Goal: Task Accomplishment & Management: Use online tool/utility

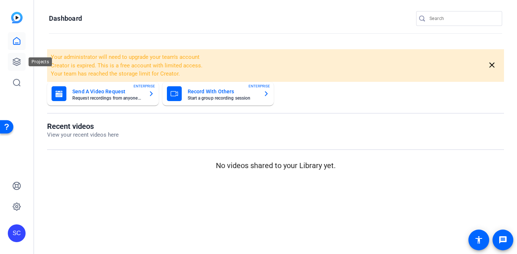
click at [17, 64] on icon at bounding box center [16, 61] width 9 height 9
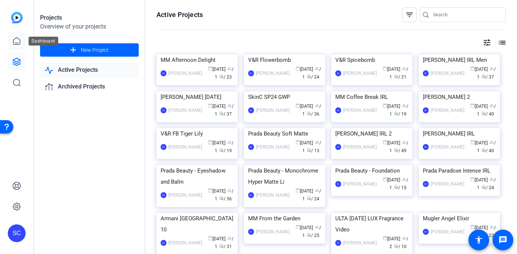
click at [17, 41] on icon at bounding box center [16, 41] width 9 height 9
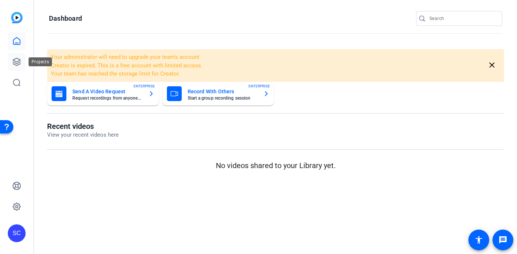
click at [17, 63] on icon at bounding box center [16, 61] width 7 height 7
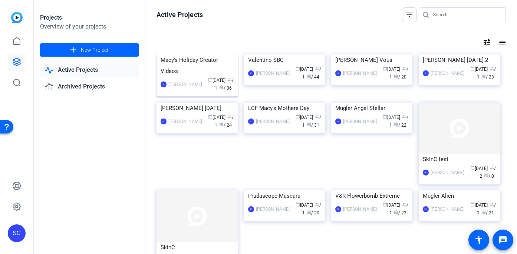
click at [201, 55] on img at bounding box center [197, 55] width 81 height 0
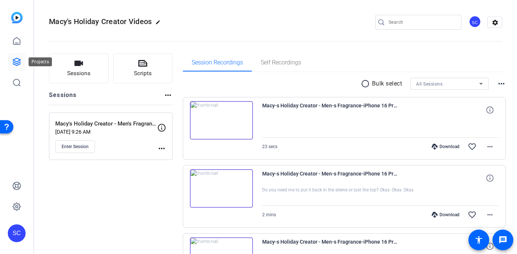
click at [15, 59] on icon at bounding box center [16, 61] width 7 height 7
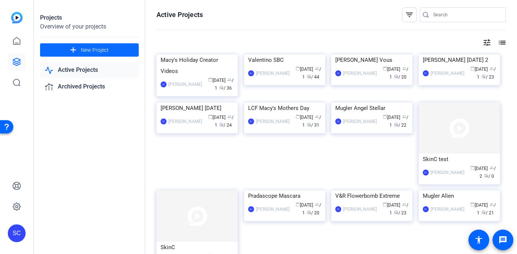
click at [105, 49] on span "New Project" at bounding box center [95, 50] width 28 height 8
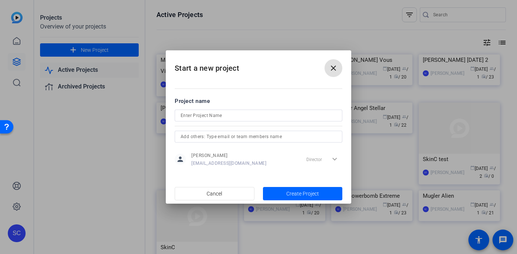
click at [208, 116] on input at bounding box center [259, 115] width 156 height 9
type input "Macy's Holiday Fragrance 2"
click at [303, 195] on span "Create Project" at bounding box center [302, 194] width 33 height 8
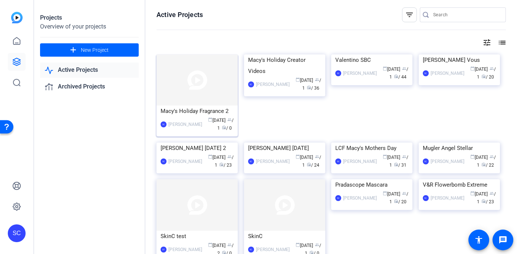
click at [213, 68] on img at bounding box center [197, 80] width 81 height 51
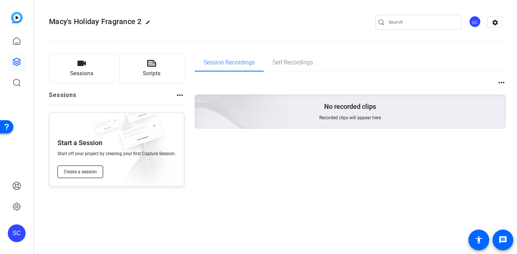
click at [78, 172] on span "Create a session" at bounding box center [80, 172] width 33 height 6
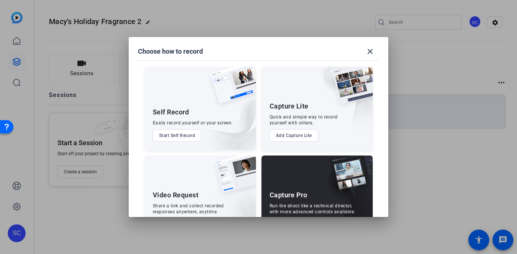
scroll to position [29, 0]
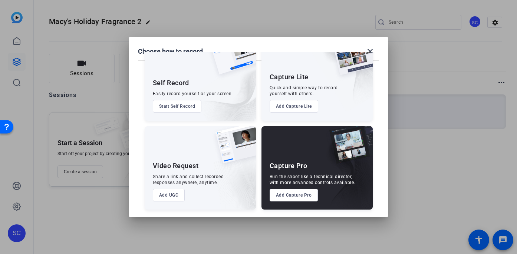
click at [303, 194] on button "Add Capture Pro" at bounding box center [294, 195] width 49 height 13
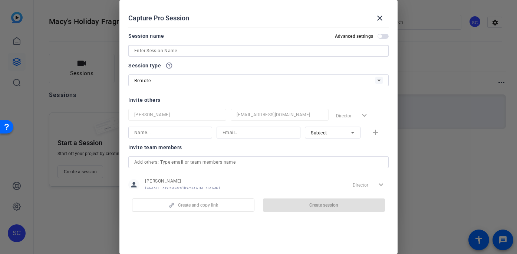
click at [158, 47] on input at bounding box center [258, 50] width 248 height 9
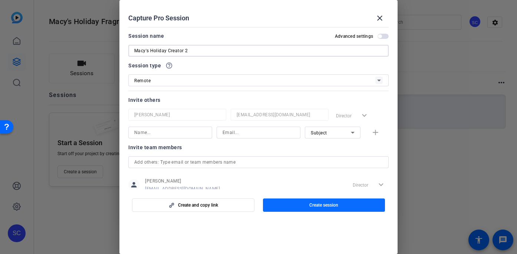
type input "Macy's Holiday Creator 2"
click at [319, 207] on span "Create session" at bounding box center [323, 206] width 29 height 6
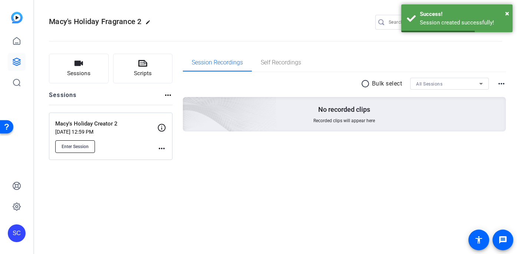
click at [63, 146] on span "Enter Session" at bounding box center [75, 147] width 27 height 6
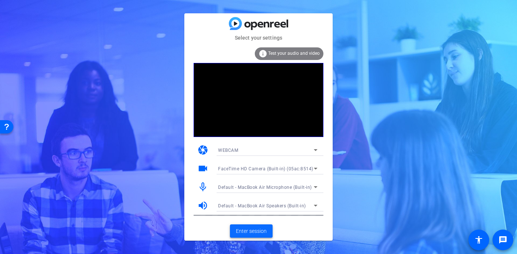
click at [256, 231] on span "Enter session" at bounding box center [251, 232] width 31 height 8
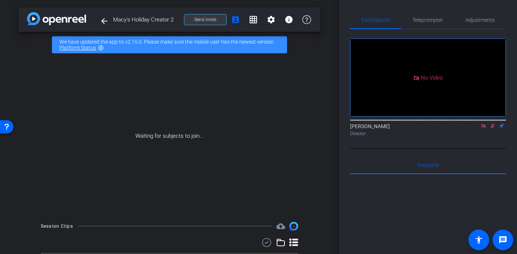
click at [208, 20] on span "Send invite" at bounding box center [205, 20] width 22 height 6
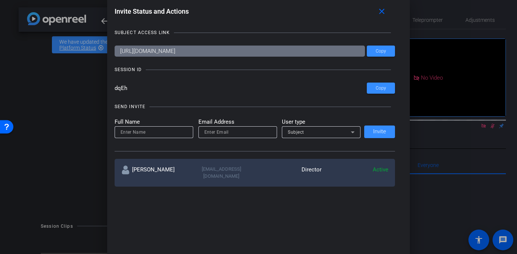
click at [129, 134] on input at bounding box center [154, 132] width 67 height 9
type input "[PERSON_NAME]"
click at [213, 134] on input "email" at bounding box center [237, 132] width 67 height 9
paste input "Gift them to your girls, or put these on your list, and remember they are exclu…"
type input "Gift them to your girls, or put these on your list, and remember they are exclu…"
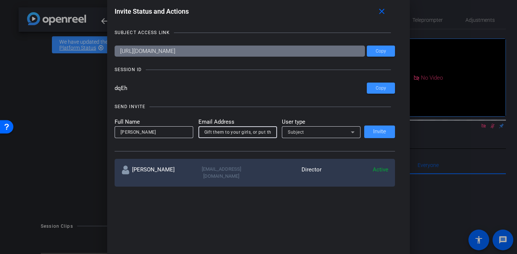
scroll to position [0, 129]
click at [240, 132] on input "Gift them to your girls, or put these on your list, and remember they are exclu…" at bounding box center [237, 132] width 67 height 9
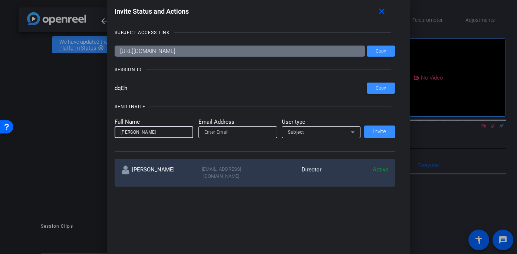
click at [138, 131] on input "[PERSON_NAME]" at bounding box center [154, 132] width 67 height 9
type input "[PERSON_NAME]"
click at [223, 134] on input "email" at bounding box center [237, 132] width 67 height 9
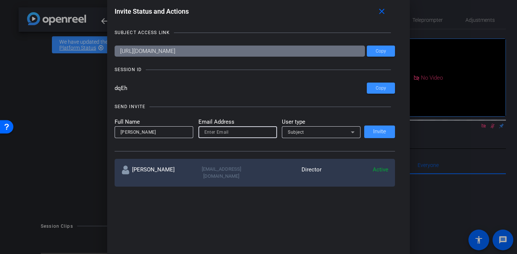
paste input "[PERSON_NAME][EMAIL_ADDRESS][PERSON_NAME][DOMAIN_NAME]"
type input "[PERSON_NAME][EMAIL_ADDRESS][PERSON_NAME][DOMAIN_NAME]"
click at [335, 131] on div "Subject" at bounding box center [319, 132] width 63 height 9
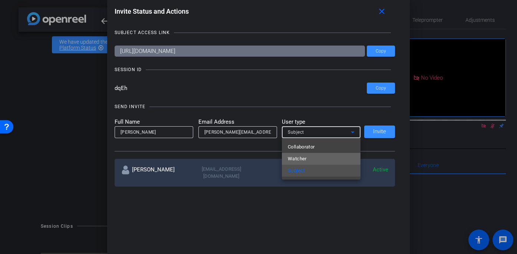
click at [302, 158] on span "Watcher" at bounding box center [297, 159] width 19 height 9
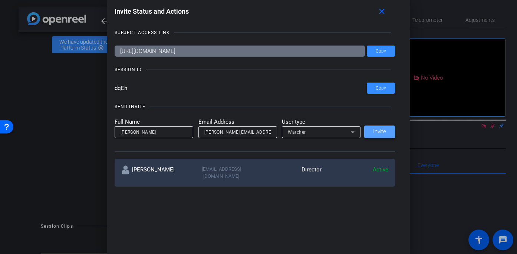
click at [382, 129] on span "Invite" at bounding box center [379, 132] width 13 height 6
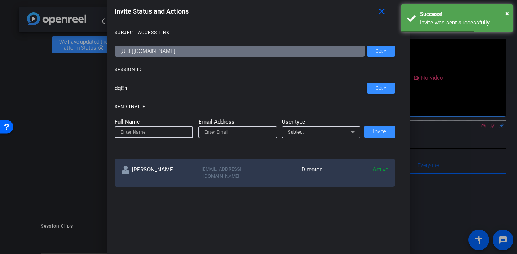
click at [134, 133] on input at bounding box center [154, 132] width 67 height 9
type input "[PERSON_NAME]"
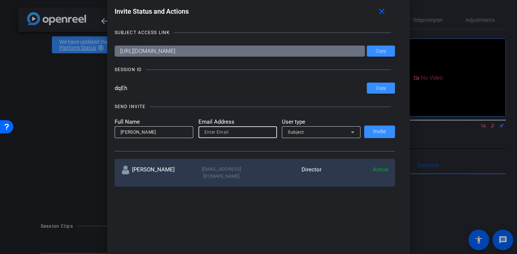
click at [230, 134] on input "email" at bounding box center [237, 132] width 67 height 9
paste input "[PERSON_NAME][EMAIL_ADDRESS][PERSON_NAME][DOMAIN_NAME]"
type input "[PERSON_NAME][EMAIL_ADDRESS][PERSON_NAME][DOMAIN_NAME]"
click at [308, 134] on div "Subject" at bounding box center [319, 132] width 63 height 9
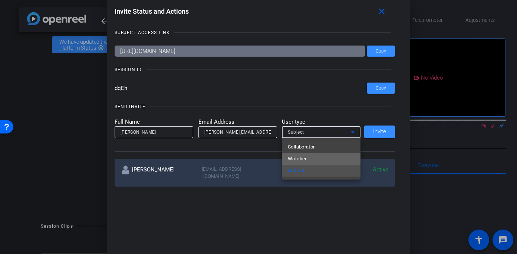
click at [292, 157] on span "Watcher" at bounding box center [297, 159] width 19 height 9
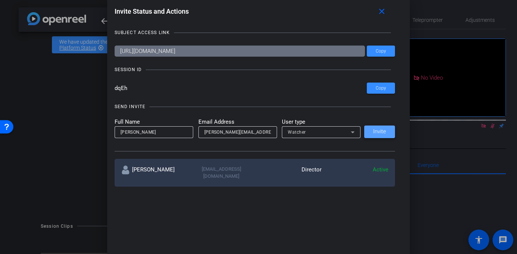
click at [384, 132] on span "Invite" at bounding box center [379, 132] width 13 height 6
click at [143, 132] on input at bounding box center [154, 132] width 67 height 9
type input "[PERSON_NAME]"
click at [214, 130] on input "email" at bounding box center [237, 132] width 67 height 9
paste input "[EMAIL_ADDRESS][DOMAIN_NAME]"
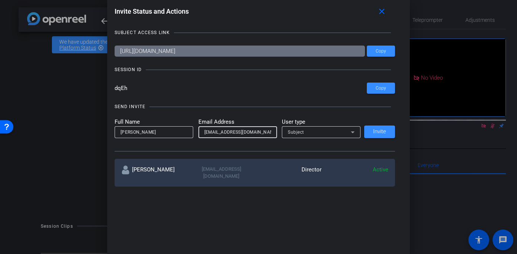
type input "[EMAIL_ADDRESS][DOMAIN_NAME]"
click at [307, 134] on div "Subject" at bounding box center [319, 132] width 63 height 9
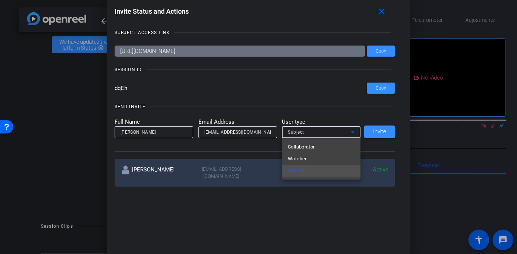
click at [307, 134] on div at bounding box center [258, 127] width 517 height 254
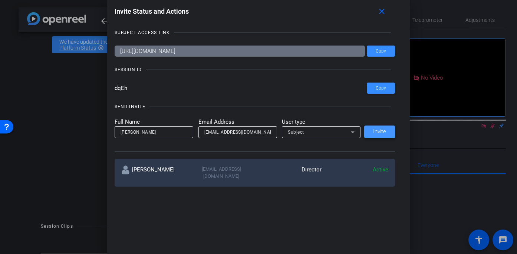
click at [392, 132] on span at bounding box center [379, 132] width 31 height 18
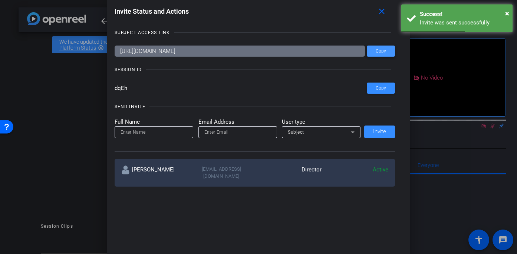
click at [382, 52] on span "Copy" at bounding box center [381, 52] width 10 height 6
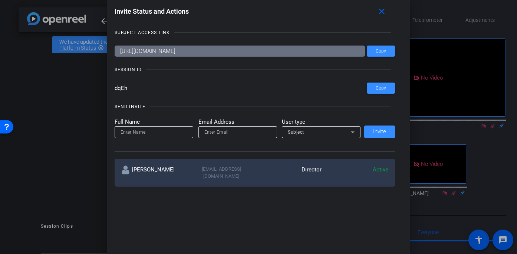
drag, startPoint x: 129, startPoint y: 88, endPoint x: 110, endPoint y: 88, distance: 18.9
click at [110, 88] on div "Invite Status and Actions close SUBJECT ACCESS LINK [URL][DOMAIN_NAME] Copy SES…" at bounding box center [258, 95] width 303 height 197
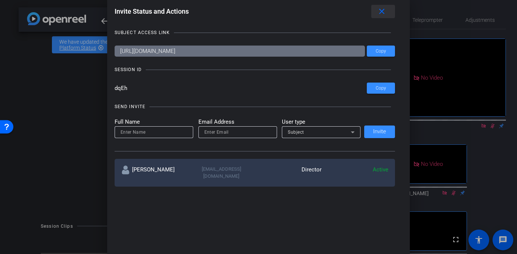
click at [381, 11] on mat-icon "close" at bounding box center [381, 11] width 9 height 9
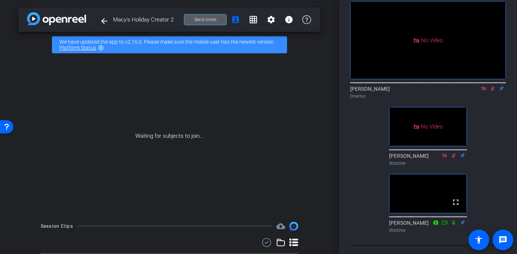
scroll to position [53, 0]
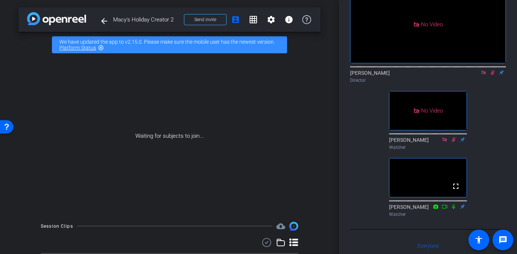
click at [493, 75] on icon at bounding box center [493, 72] width 4 height 5
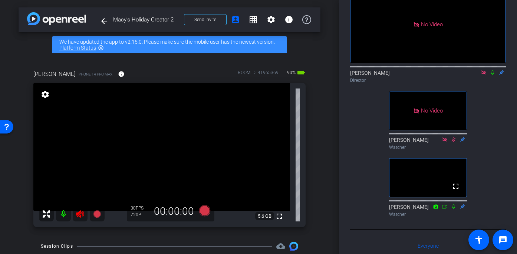
click at [84, 215] on icon at bounding box center [80, 214] width 9 height 9
click at [483, 75] on icon at bounding box center [484, 72] width 6 height 5
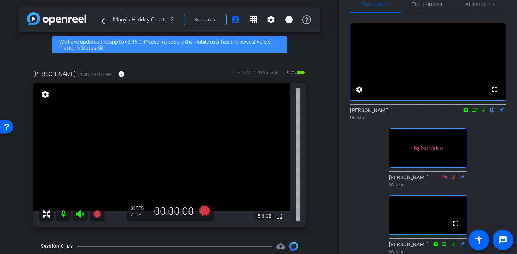
scroll to position [0, 0]
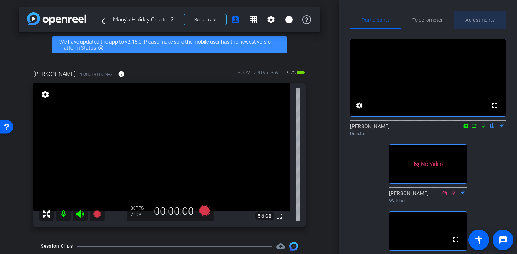
click at [475, 16] on span "Adjustments" at bounding box center [479, 20] width 29 height 18
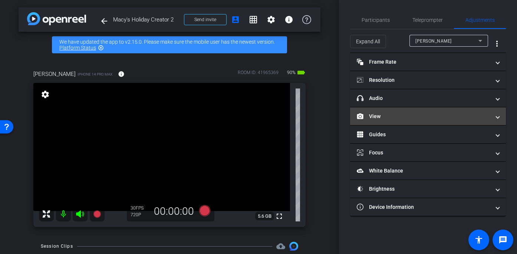
click at [388, 116] on mat-panel-title "View" at bounding box center [424, 117] width 134 height 8
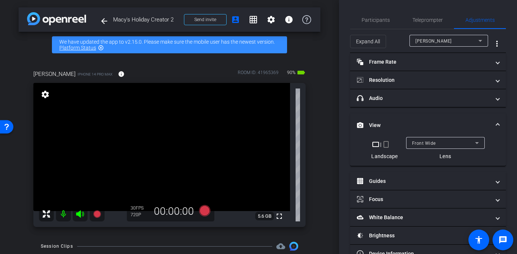
click at [385, 142] on mat-icon "crop_portrait" at bounding box center [386, 144] width 9 height 9
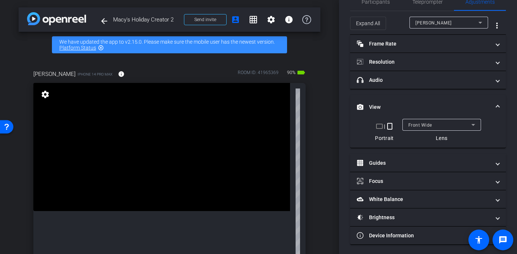
scroll to position [20, 0]
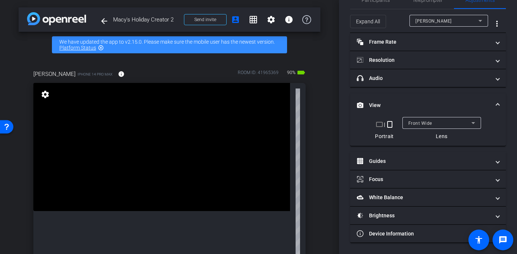
click at [470, 123] on icon at bounding box center [473, 123] width 9 height 9
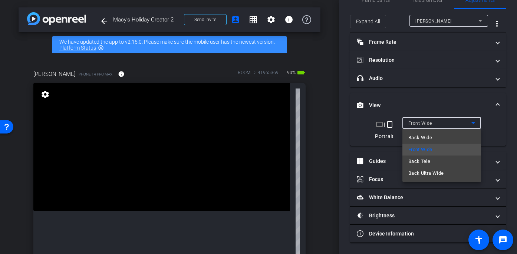
click at [432, 139] on span "Back Wide" at bounding box center [420, 138] width 24 height 9
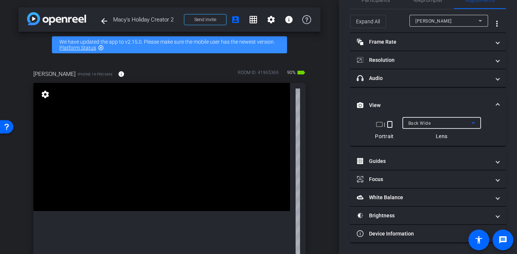
scroll to position [0, 0]
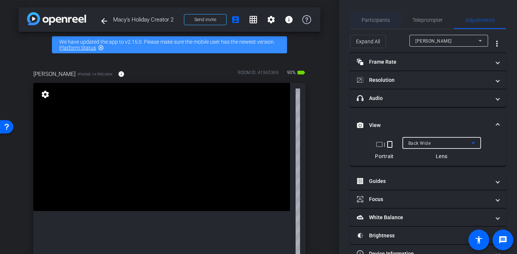
click at [373, 19] on span "Participants" at bounding box center [376, 19] width 28 height 5
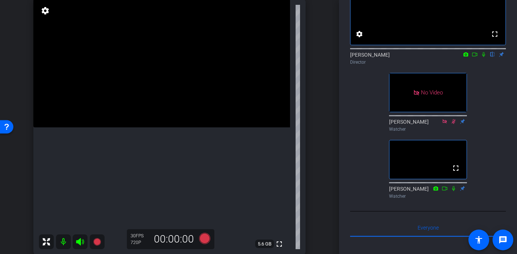
scroll to position [83, 0]
click at [149, 120] on video at bounding box center [161, 64] width 257 height 128
click at [148, 111] on div at bounding box center [148, 120] width 19 height 19
click at [148, 105] on video at bounding box center [161, 64] width 257 height 128
click at [142, 104] on div at bounding box center [148, 104] width 19 height 19
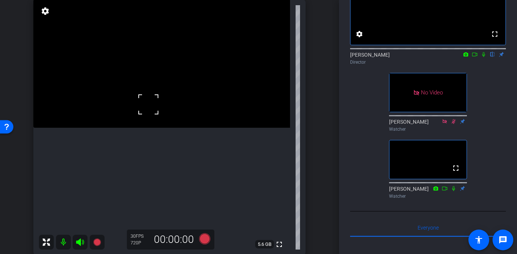
click at [149, 116] on video at bounding box center [161, 64] width 257 height 128
click at [475, 57] on icon at bounding box center [475, 54] width 6 height 5
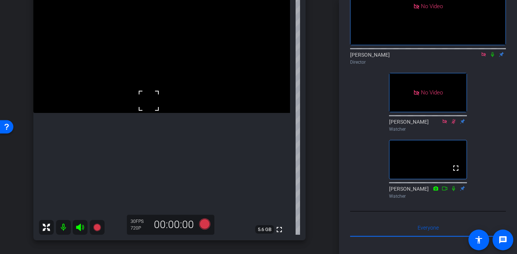
scroll to position [100, 0]
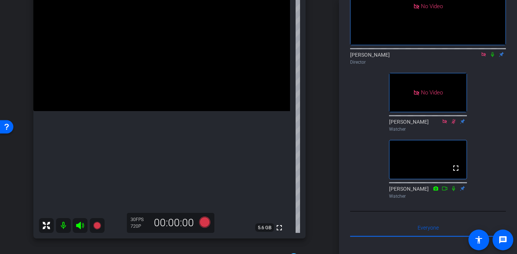
click at [155, 110] on video at bounding box center [161, 47] width 257 height 128
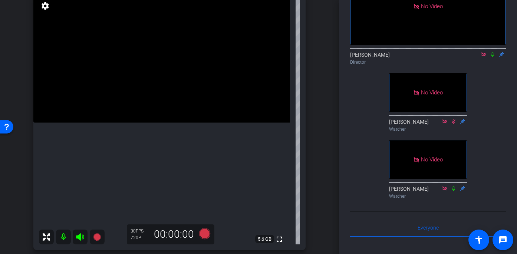
scroll to position [94, 0]
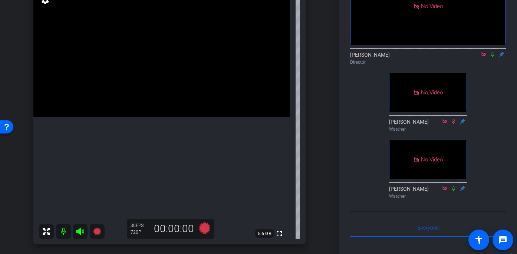
click at [159, 117] on video at bounding box center [161, 53] width 257 height 128
click at [156, 108] on video at bounding box center [161, 53] width 257 height 128
click at [151, 99] on div at bounding box center [155, 108] width 19 height 19
click at [158, 117] on video at bounding box center [161, 53] width 257 height 128
click at [143, 115] on video at bounding box center [161, 53] width 257 height 128
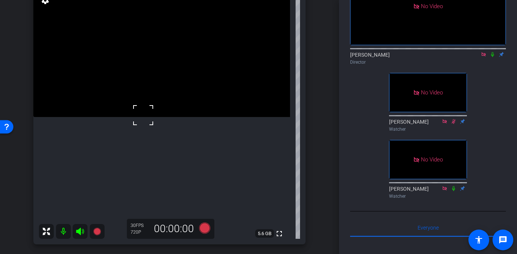
click at [154, 105] on video at bounding box center [161, 53] width 257 height 128
click at [133, 100] on video at bounding box center [161, 53] width 257 height 128
click at [155, 109] on video at bounding box center [161, 53] width 257 height 128
click at [149, 117] on video at bounding box center [161, 53] width 257 height 128
click at [140, 110] on span at bounding box center [140, 110] width 0 height 0
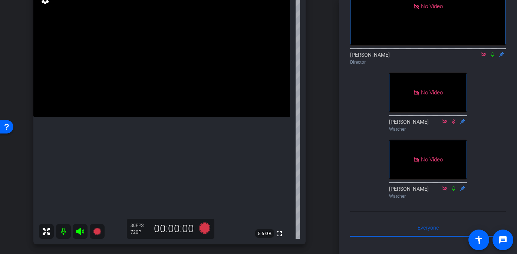
click at [157, 107] on video at bounding box center [161, 53] width 257 height 128
click at [155, 106] on div at bounding box center [157, 107] width 19 height 19
click at [145, 101] on video at bounding box center [161, 53] width 257 height 128
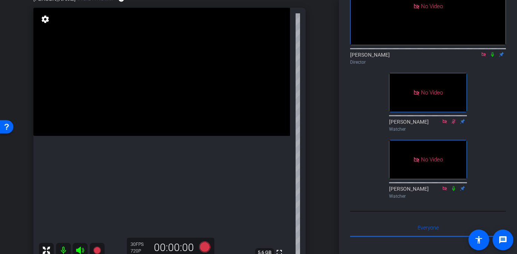
scroll to position [79, 0]
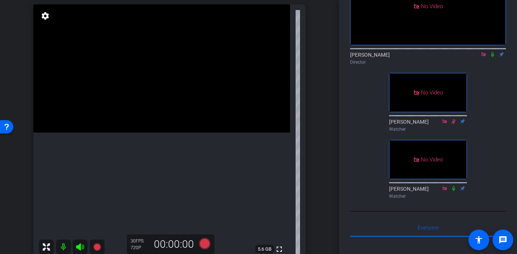
click at [154, 119] on video at bounding box center [161, 68] width 257 height 128
click at [164, 133] on video at bounding box center [161, 68] width 257 height 128
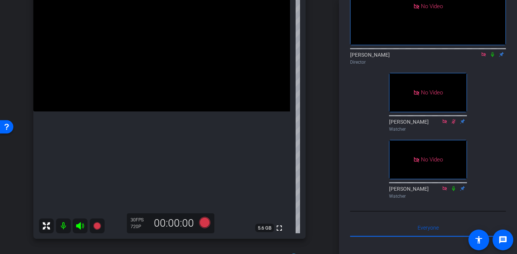
scroll to position [99, 0]
click at [184, 112] on video at bounding box center [161, 48] width 257 height 128
click at [151, 112] on video at bounding box center [161, 48] width 257 height 128
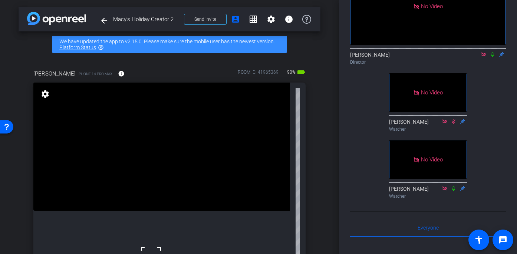
scroll to position [0, 0]
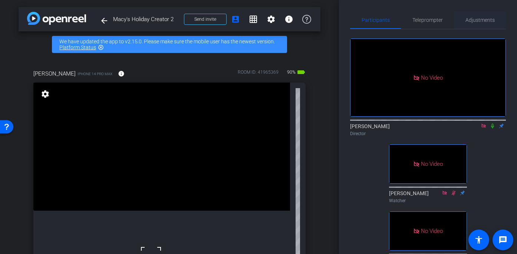
click at [485, 19] on span "Adjustments" at bounding box center [479, 19] width 29 height 5
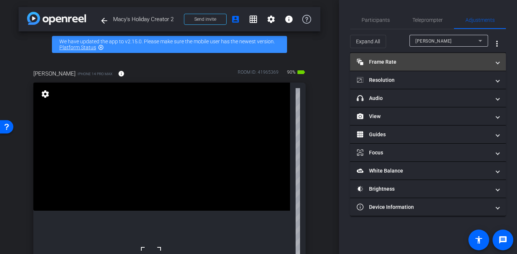
click at [407, 61] on mat-panel-title "Frame Rate Frame Rate" at bounding box center [424, 62] width 134 height 8
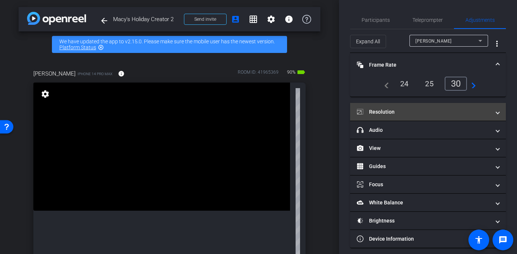
click at [401, 115] on mat-panel-title "Resolution" at bounding box center [424, 112] width 134 height 8
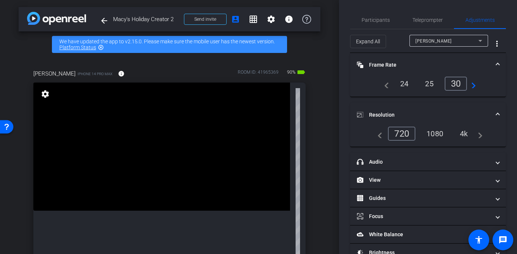
click at [466, 134] on div "4k" at bounding box center [463, 134] width 19 height 13
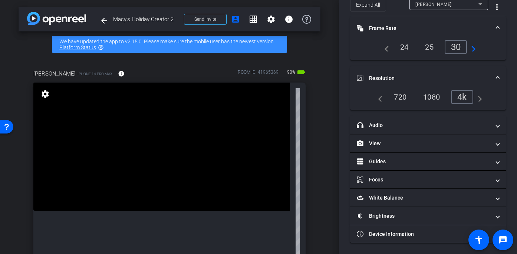
scroll to position [37, 0]
click at [316, 128] on div "[PERSON_NAME] iPhone 14 Pro Max info ROOM ID: 41965369 90% battery_std fullscre…" at bounding box center [170, 201] width 302 height 289
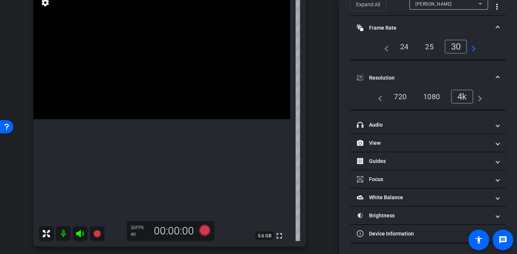
scroll to position [99, 0]
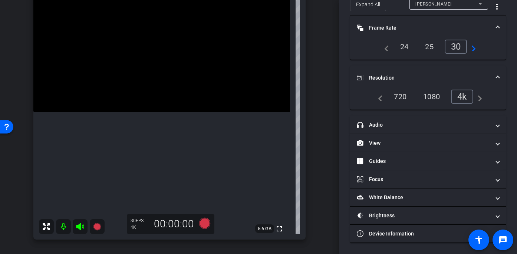
click at [153, 88] on video at bounding box center [161, 48] width 257 height 128
click at [205, 221] on icon at bounding box center [204, 223] width 11 height 11
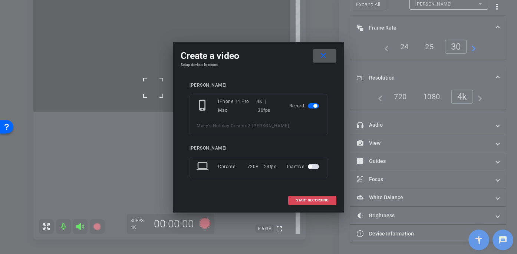
click at [313, 199] on span "START RECORDING" at bounding box center [312, 201] width 33 height 4
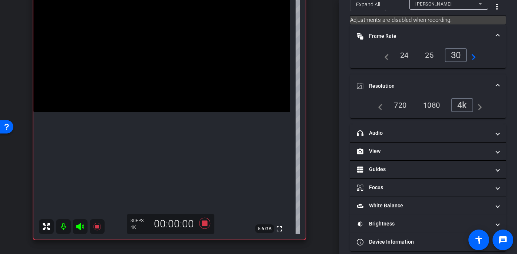
click at [152, 92] on video at bounding box center [161, 48] width 257 height 128
click at [158, 94] on div at bounding box center [152, 92] width 19 height 19
click at [154, 91] on div at bounding box center [152, 92] width 19 height 19
click at [158, 89] on video at bounding box center [161, 48] width 257 height 128
click at [175, 90] on video at bounding box center [161, 48] width 257 height 128
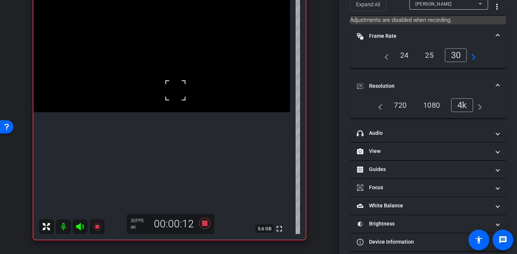
click at [157, 92] on video at bounding box center [161, 48] width 257 height 128
click at [157, 89] on div at bounding box center [157, 91] width 19 height 19
click at [157, 85] on video at bounding box center [161, 48] width 257 height 128
click at [141, 79] on video at bounding box center [161, 48] width 257 height 128
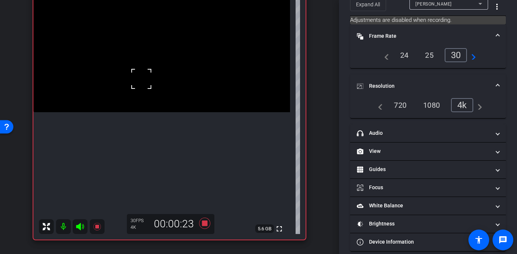
click at [159, 84] on video at bounding box center [161, 48] width 257 height 128
click at [154, 86] on div at bounding box center [159, 84] width 19 height 19
click at [153, 87] on video at bounding box center [161, 48] width 257 height 128
click at [153, 87] on div at bounding box center [153, 87] width 19 height 19
click at [154, 87] on video at bounding box center [161, 48] width 257 height 128
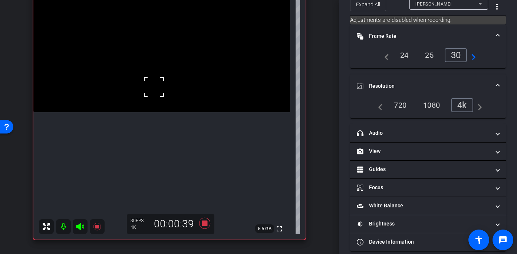
click at [158, 85] on div at bounding box center [154, 87] width 19 height 19
click at [158, 86] on video at bounding box center [161, 48] width 257 height 128
click at [158, 86] on div at bounding box center [158, 85] width 19 height 19
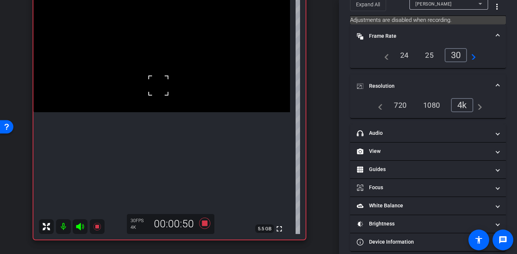
click at [158, 86] on div at bounding box center [158, 85] width 19 height 19
click at [169, 80] on video at bounding box center [161, 48] width 257 height 128
click at [167, 86] on div at bounding box center [169, 80] width 19 height 19
click at [167, 86] on video at bounding box center [161, 48] width 257 height 128
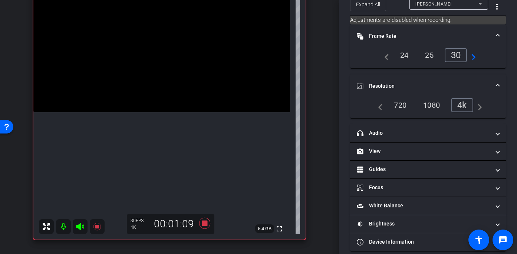
click at [167, 86] on video at bounding box center [161, 48] width 257 height 128
click at [164, 87] on div at bounding box center [167, 86] width 19 height 19
click at [168, 87] on video at bounding box center [161, 48] width 257 height 128
click at [168, 87] on div at bounding box center [168, 87] width 19 height 19
click at [168, 87] on video at bounding box center [161, 48] width 257 height 128
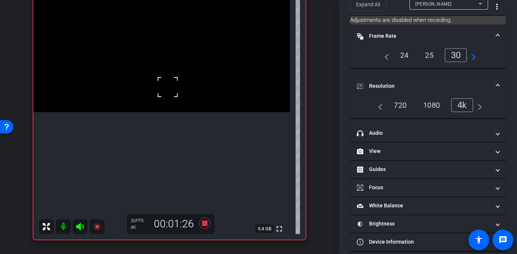
click at [168, 87] on div at bounding box center [167, 87] width 19 height 19
click at [174, 89] on div at bounding box center [167, 87] width 19 height 19
click at [164, 108] on video at bounding box center [161, 48] width 257 height 128
click at [155, 99] on span at bounding box center [155, 99] width 0 height 0
click at [159, 112] on video at bounding box center [161, 48] width 257 height 128
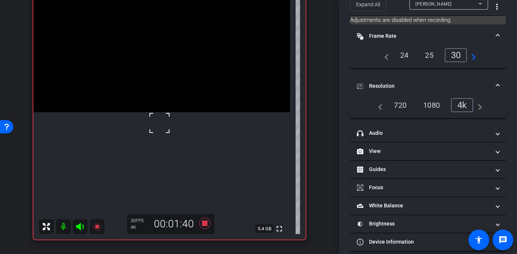
click at [159, 123] on div at bounding box center [159, 123] width 19 height 19
click at [148, 112] on video at bounding box center [161, 48] width 257 height 128
click at [148, 121] on div at bounding box center [148, 120] width 19 height 19
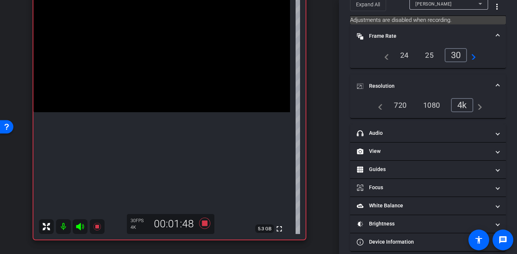
click at [148, 112] on video at bounding box center [161, 48] width 257 height 128
click at [148, 121] on div at bounding box center [148, 120] width 19 height 19
click at [162, 112] on video at bounding box center [161, 48] width 257 height 128
click at [173, 112] on video at bounding box center [161, 48] width 257 height 128
click at [173, 120] on div at bounding box center [173, 120] width 19 height 19
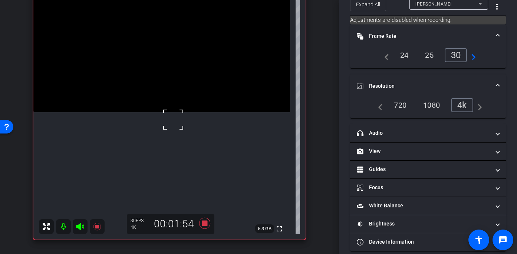
click at [173, 120] on div at bounding box center [173, 120] width 19 height 19
click at [173, 112] on video at bounding box center [161, 48] width 257 height 128
click at [173, 120] on div at bounding box center [173, 120] width 19 height 19
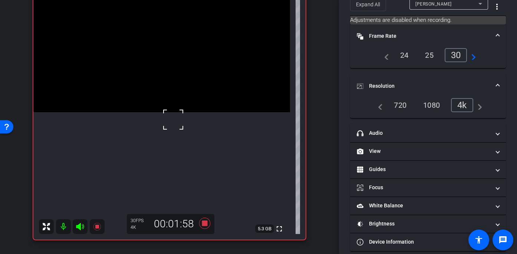
click at [173, 120] on div at bounding box center [173, 120] width 19 height 19
click at [171, 123] on div at bounding box center [173, 120] width 19 height 19
click at [168, 67] on video at bounding box center [161, 48] width 257 height 128
click at [167, 73] on div at bounding box center [167, 66] width 19 height 19
click at [170, 91] on video at bounding box center [161, 48] width 257 height 128
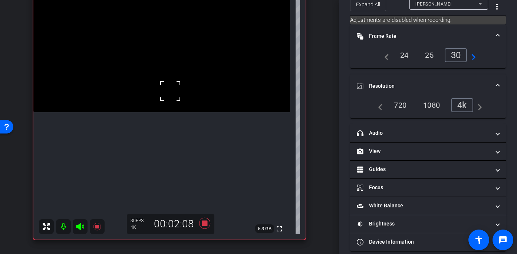
click at [172, 92] on div at bounding box center [170, 91] width 19 height 19
click at [204, 225] on icon at bounding box center [204, 223] width 11 height 11
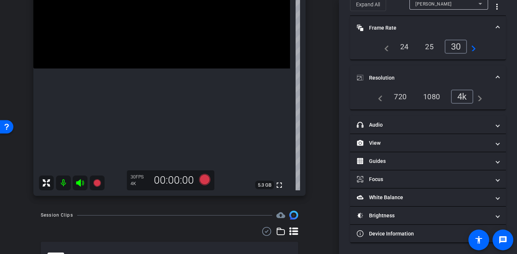
scroll to position [142, 0]
click at [167, 69] on video at bounding box center [161, 5] width 257 height 128
click at [166, 95] on div at bounding box center [166, 95] width 19 height 19
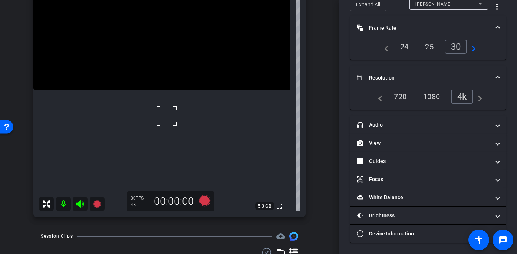
scroll to position [121, 0]
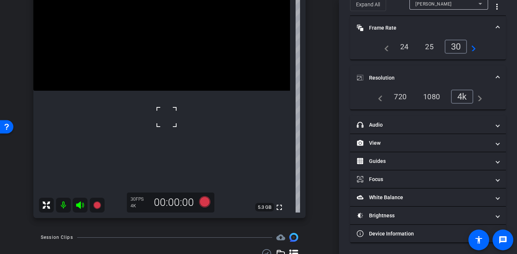
click at [169, 66] on video at bounding box center [161, 27] width 257 height 128
click at [205, 201] on icon at bounding box center [204, 202] width 11 height 11
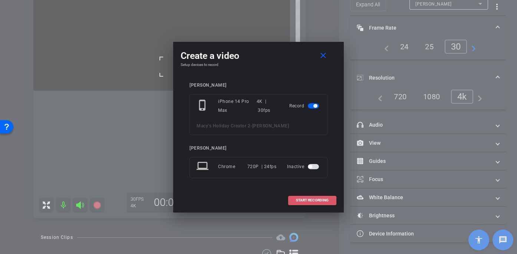
click at [310, 197] on span at bounding box center [312, 201] width 47 height 18
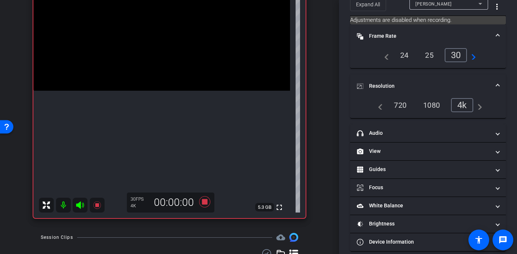
click at [174, 60] on video at bounding box center [161, 27] width 257 height 128
click at [174, 65] on div at bounding box center [173, 60] width 19 height 19
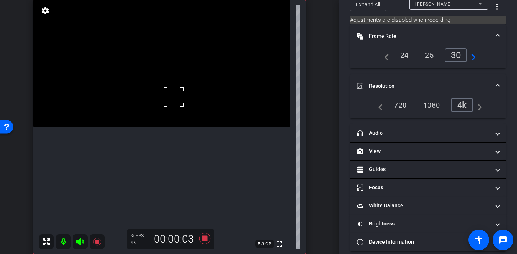
scroll to position [84, 0]
click at [178, 109] on video at bounding box center [161, 63] width 257 height 128
click at [178, 109] on div at bounding box center [177, 109] width 19 height 19
click at [164, 99] on video at bounding box center [161, 63] width 257 height 128
click at [164, 99] on div at bounding box center [164, 99] width 19 height 19
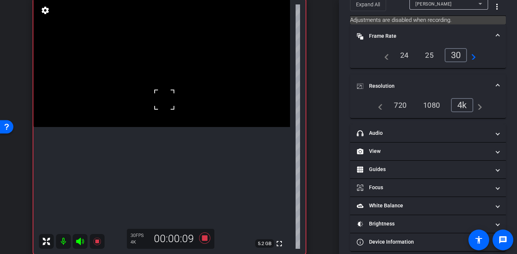
click at [162, 102] on div at bounding box center [164, 99] width 19 height 19
click at [164, 113] on video at bounding box center [161, 63] width 257 height 128
click at [168, 108] on div at bounding box center [164, 113] width 19 height 19
click at [188, 103] on video at bounding box center [161, 63] width 257 height 128
click at [174, 107] on video at bounding box center [161, 63] width 257 height 128
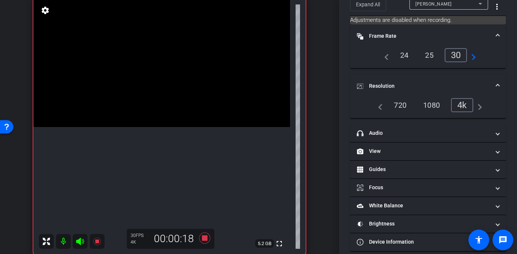
click at [174, 107] on video at bounding box center [161, 63] width 257 height 128
click at [174, 107] on div at bounding box center [173, 107] width 19 height 19
click at [174, 99] on div at bounding box center [173, 107] width 19 height 19
click at [171, 98] on div at bounding box center [173, 107] width 19 height 19
click at [194, 96] on video at bounding box center [161, 63] width 257 height 128
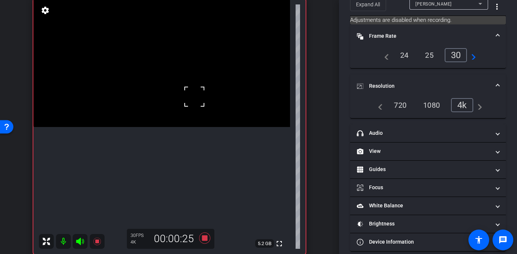
click at [175, 96] on video at bounding box center [161, 63] width 257 height 128
click at [175, 96] on div at bounding box center [175, 97] width 19 height 19
click at [172, 118] on video at bounding box center [161, 63] width 257 height 128
click at [171, 123] on div at bounding box center [171, 118] width 19 height 19
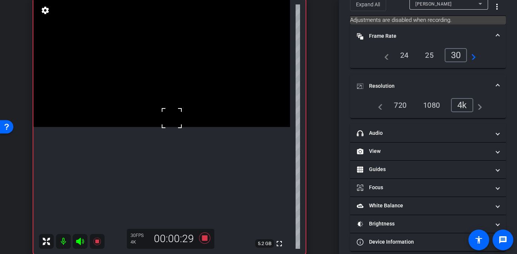
click at [171, 123] on div at bounding box center [171, 118] width 19 height 19
click at [167, 127] on video at bounding box center [161, 63] width 257 height 128
click at [167, 136] on div at bounding box center [167, 136] width 19 height 19
click at [168, 111] on video at bounding box center [161, 63] width 257 height 128
click at [169, 107] on div at bounding box center [168, 111] width 19 height 19
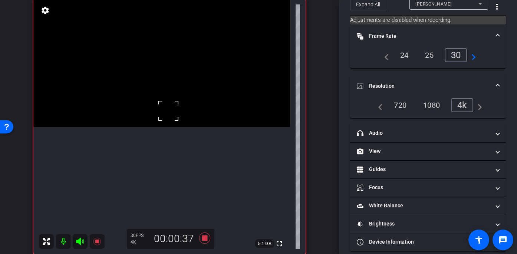
click at [169, 107] on div at bounding box center [168, 111] width 19 height 19
click at [181, 102] on video at bounding box center [161, 63] width 257 height 128
click at [172, 93] on span at bounding box center [172, 93] width 0 height 0
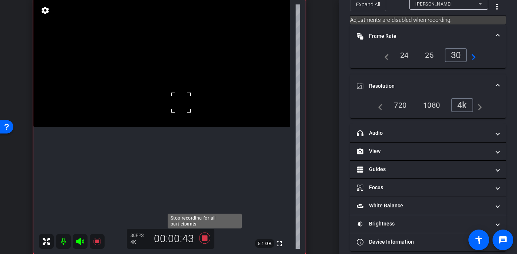
click at [205, 237] on icon at bounding box center [204, 238] width 11 height 11
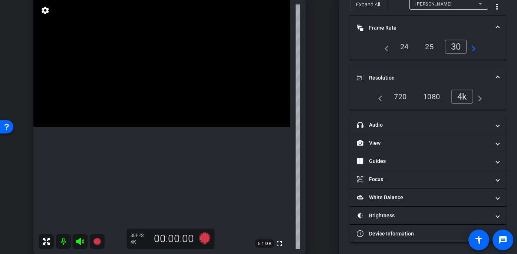
click at [166, 106] on video at bounding box center [161, 63] width 257 height 128
click at [167, 97] on video at bounding box center [161, 63] width 257 height 128
click at [204, 236] on icon at bounding box center [204, 238] width 11 height 11
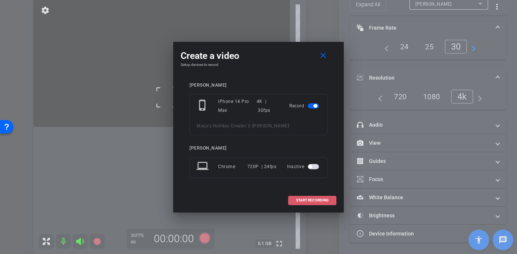
click at [308, 199] on span "START RECORDING" at bounding box center [312, 201] width 33 height 4
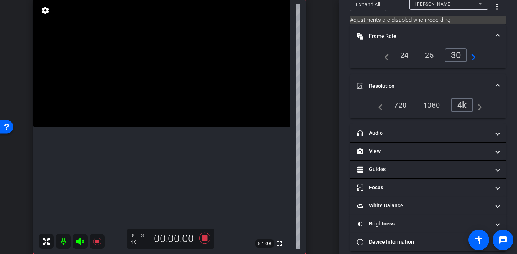
click at [171, 111] on video at bounding box center [161, 63] width 257 height 128
click at [176, 109] on div at bounding box center [171, 111] width 19 height 19
click at [171, 108] on div at bounding box center [171, 111] width 19 height 19
click at [185, 127] on video at bounding box center [161, 63] width 257 height 128
click at [187, 131] on div at bounding box center [184, 135] width 19 height 19
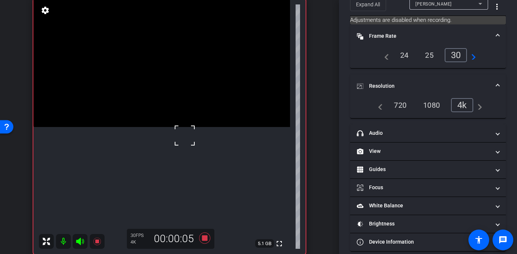
click at [169, 103] on video at bounding box center [161, 63] width 257 height 128
click at [171, 107] on div at bounding box center [168, 104] width 19 height 19
click at [164, 107] on div at bounding box center [168, 104] width 19 height 19
click at [171, 105] on video at bounding box center [161, 63] width 257 height 128
click at [189, 108] on video at bounding box center [161, 63] width 257 height 128
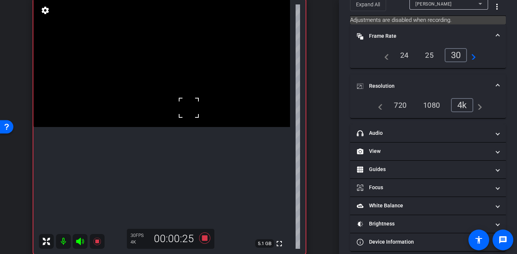
click at [198, 126] on video at bounding box center [161, 63] width 257 height 128
click at [160, 127] on video at bounding box center [161, 63] width 257 height 128
click at [124, 62] on video at bounding box center [161, 63] width 257 height 128
click at [138, 89] on video at bounding box center [161, 63] width 257 height 128
click at [142, 127] on video at bounding box center [161, 63] width 257 height 128
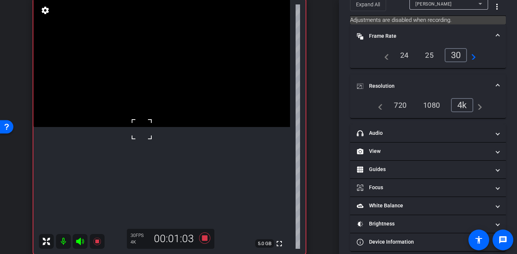
click at [153, 127] on video at bounding box center [161, 63] width 257 height 128
click at [145, 136] on div at bounding box center [153, 137] width 19 height 19
click at [205, 239] on icon at bounding box center [204, 238] width 11 height 11
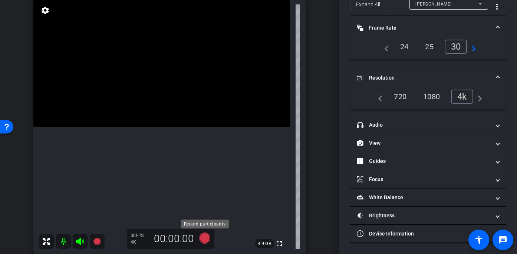
click at [205, 237] on icon at bounding box center [204, 238] width 11 height 11
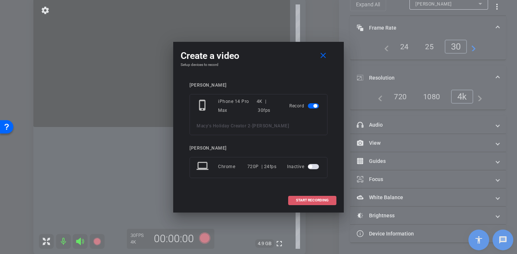
click at [322, 201] on span "START RECORDING" at bounding box center [312, 201] width 33 height 4
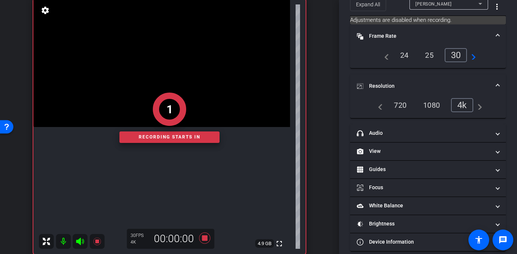
click at [191, 119] on div "1" at bounding box center [169, 109] width 100 height 33
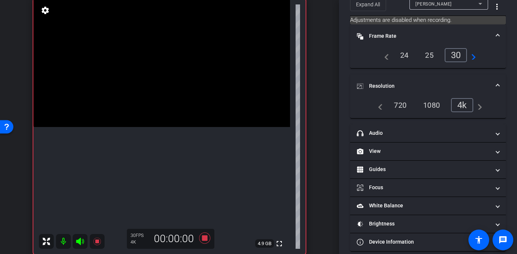
click at [199, 127] on video at bounding box center [161, 63] width 257 height 128
click at [200, 126] on div at bounding box center [199, 134] width 19 height 19
click at [196, 131] on div at bounding box center [199, 134] width 19 height 19
click at [194, 127] on video at bounding box center [161, 63] width 257 height 128
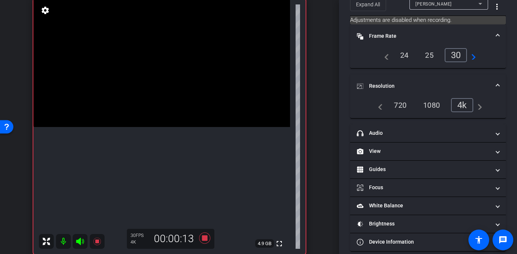
click at [170, 97] on video at bounding box center [161, 63] width 257 height 128
click at [204, 237] on icon at bounding box center [204, 238] width 11 height 11
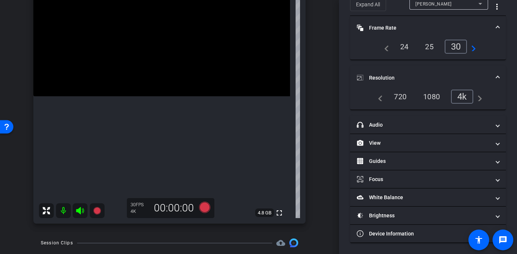
scroll to position [121, 0]
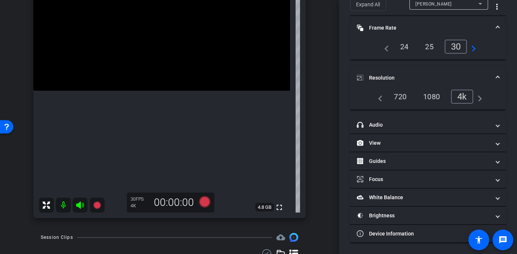
click at [162, 78] on video at bounding box center [161, 27] width 257 height 128
click at [203, 198] on icon at bounding box center [204, 202] width 11 height 11
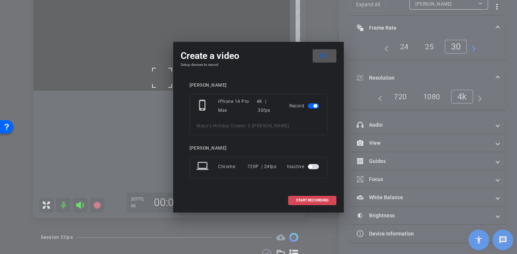
click at [326, 203] on span at bounding box center [312, 201] width 47 height 18
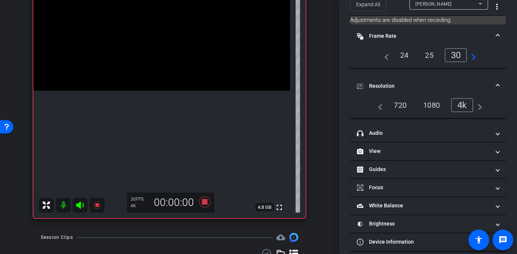
click at [175, 68] on video at bounding box center [161, 27] width 257 height 128
click at [172, 68] on div at bounding box center [175, 68] width 19 height 19
click at [167, 74] on video at bounding box center [161, 27] width 257 height 128
click at [167, 74] on div at bounding box center [167, 74] width 19 height 19
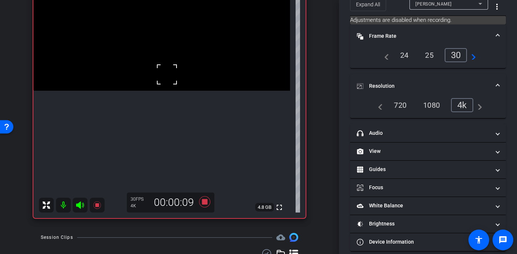
click at [167, 74] on div at bounding box center [167, 74] width 19 height 19
click at [167, 74] on video at bounding box center [161, 27] width 257 height 128
click at [167, 74] on div at bounding box center [167, 74] width 19 height 19
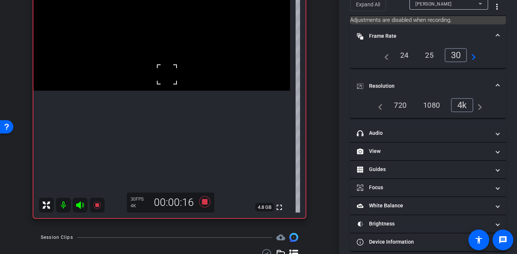
click at [167, 74] on div at bounding box center [167, 74] width 19 height 19
click at [169, 74] on video at bounding box center [161, 27] width 257 height 128
click at [169, 74] on div at bounding box center [168, 74] width 19 height 19
click at [169, 74] on video at bounding box center [161, 27] width 257 height 128
click at [169, 74] on div at bounding box center [168, 74] width 19 height 19
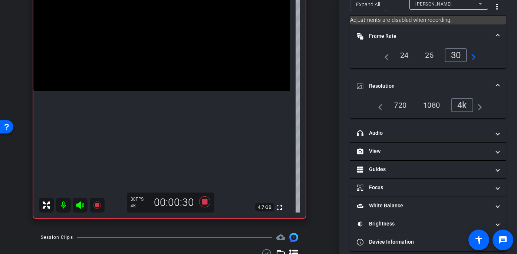
click at [169, 74] on video at bounding box center [161, 27] width 257 height 128
click at [168, 74] on div at bounding box center [168, 74] width 19 height 19
click at [204, 200] on icon at bounding box center [204, 202] width 11 height 11
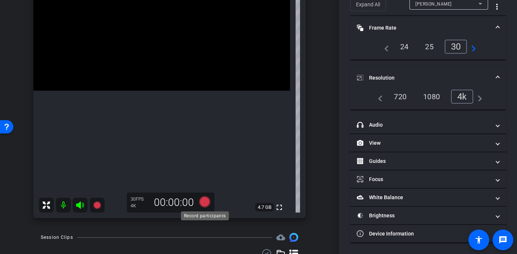
click at [205, 203] on icon at bounding box center [204, 202] width 11 height 11
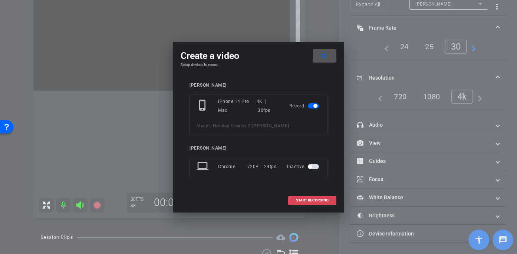
click at [315, 200] on span "START RECORDING" at bounding box center [312, 201] width 33 height 4
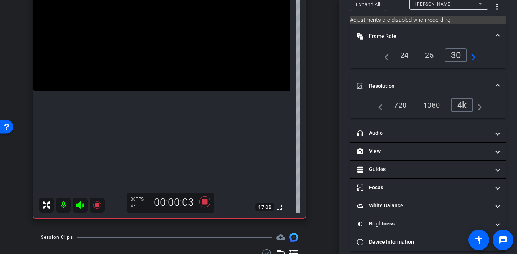
click at [166, 78] on video at bounding box center [161, 27] width 257 height 128
click at [164, 83] on div at bounding box center [166, 78] width 19 height 19
click at [167, 76] on div at bounding box center [166, 78] width 19 height 19
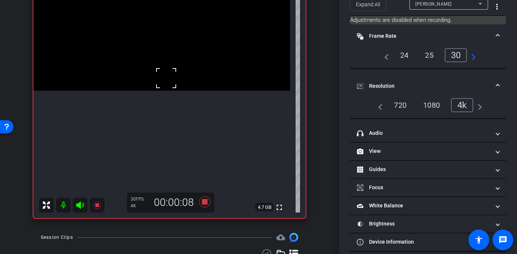
click at [160, 75] on div "fullscreen settings 4.7 GB" at bounding box center [169, 91] width 272 height 256
click at [160, 75] on video at bounding box center [161, 27] width 257 height 128
click at [175, 71] on video at bounding box center [161, 27] width 257 height 128
click at [175, 71] on div at bounding box center [174, 71] width 19 height 19
click at [171, 73] on div at bounding box center [174, 71] width 19 height 19
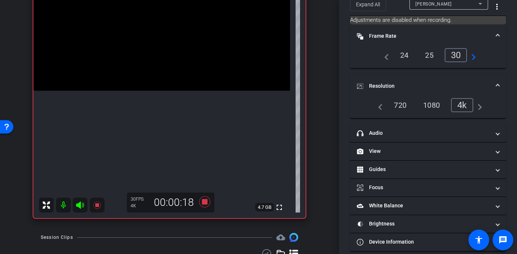
click at [171, 73] on video at bounding box center [161, 27] width 257 height 128
click at [171, 73] on div at bounding box center [170, 73] width 19 height 19
click at [172, 66] on div at bounding box center [170, 73] width 19 height 19
click at [164, 72] on video at bounding box center [161, 27] width 257 height 128
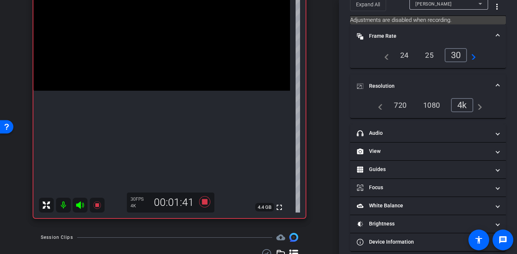
click at [171, 82] on video at bounding box center [161, 27] width 257 height 128
click at [167, 82] on div at bounding box center [170, 82] width 19 height 19
click at [167, 81] on div at bounding box center [170, 82] width 19 height 19
click at [162, 63] on video at bounding box center [161, 27] width 257 height 128
click at [164, 76] on video at bounding box center [161, 27] width 257 height 128
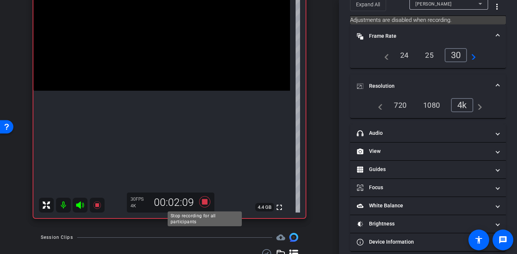
click at [205, 200] on icon at bounding box center [204, 202] width 11 height 11
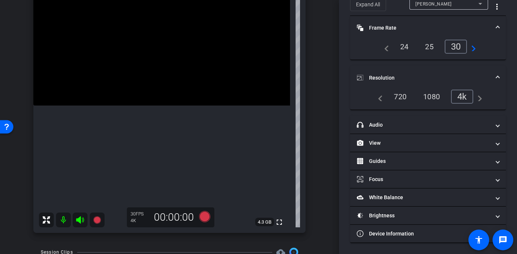
scroll to position [106, 0]
click at [166, 83] on video at bounding box center [161, 41] width 257 height 128
click at [203, 214] on icon at bounding box center [204, 216] width 11 height 11
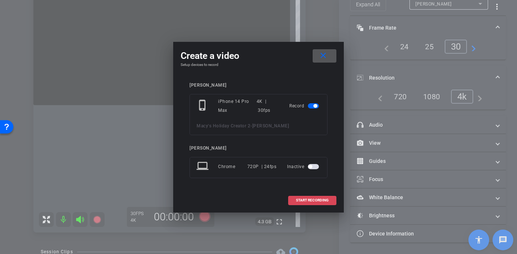
click at [308, 201] on span "START RECORDING" at bounding box center [312, 201] width 33 height 4
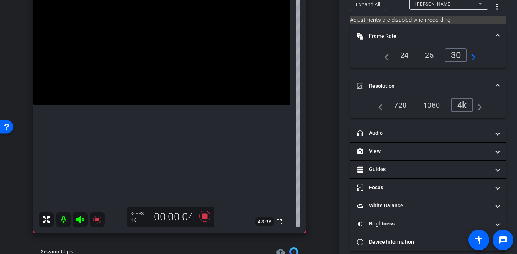
click at [168, 86] on video at bounding box center [161, 41] width 257 height 128
click at [174, 89] on div at bounding box center [167, 87] width 19 height 19
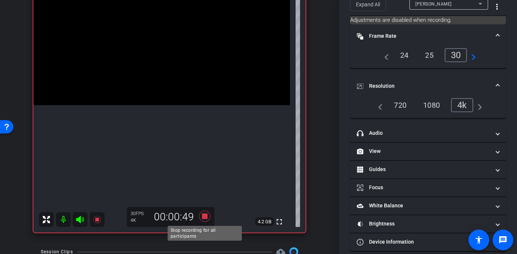
click at [207, 215] on icon at bounding box center [204, 216] width 11 height 11
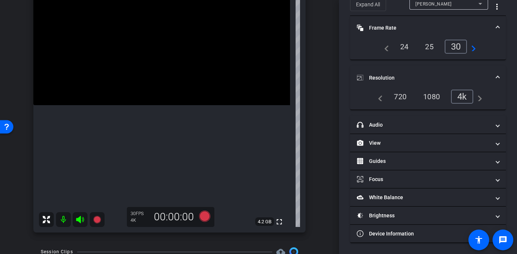
click at [175, 79] on video at bounding box center [161, 41] width 257 height 128
click at [172, 83] on video at bounding box center [161, 41] width 257 height 128
click at [203, 216] on icon at bounding box center [204, 216] width 11 height 11
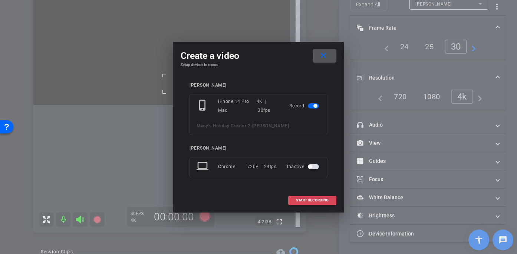
click at [304, 201] on span "START RECORDING" at bounding box center [312, 201] width 33 height 4
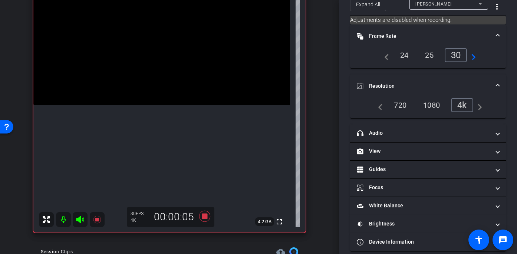
click at [167, 89] on video at bounding box center [161, 41] width 257 height 128
click at [167, 89] on div at bounding box center [167, 89] width 19 height 19
click at [203, 215] on icon at bounding box center [204, 216] width 11 height 11
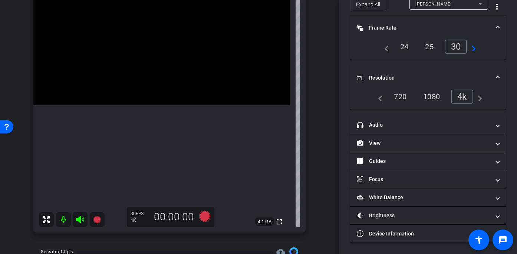
scroll to position [0, 0]
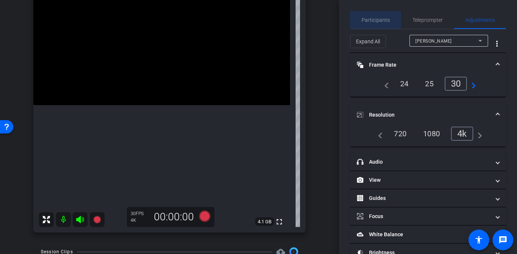
click at [375, 19] on span "Participants" at bounding box center [376, 19] width 28 height 5
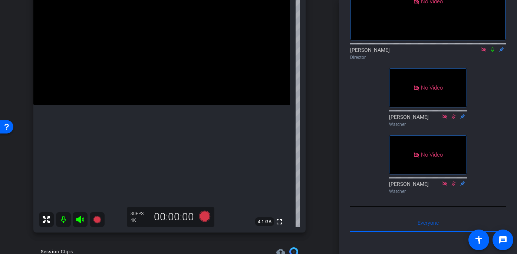
scroll to position [76, 0]
click at [175, 80] on video at bounding box center [161, 41] width 257 height 128
click at [175, 87] on div at bounding box center [175, 80] width 19 height 19
click at [174, 79] on video at bounding box center [161, 41] width 257 height 128
click at [205, 215] on icon at bounding box center [204, 216] width 11 height 11
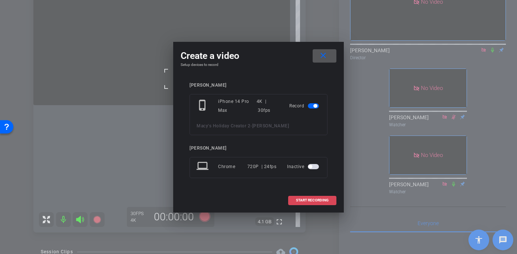
click at [312, 197] on span at bounding box center [312, 201] width 47 height 18
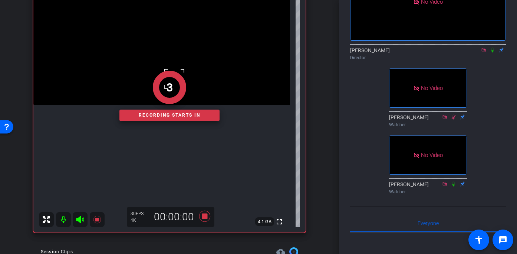
click at [184, 68] on div "3 Recording starts in" at bounding box center [169, 96] width 272 height 274
click at [184, 85] on div "1" at bounding box center [169, 87] width 33 height 33
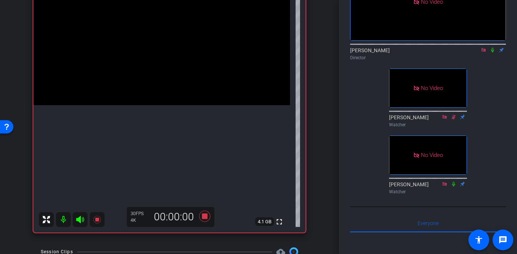
click at [184, 85] on video at bounding box center [161, 41] width 257 height 128
click at [166, 88] on video at bounding box center [161, 41] width 257 height 128
click at [161, 76] on video at bounding box center [161, 41] width 257 height 128
click at [182, 85] on video at bounding box center [161, 41] width 257 height 128
click at [171, 83] on video at bounding box center [161, 41] width 257 height 128
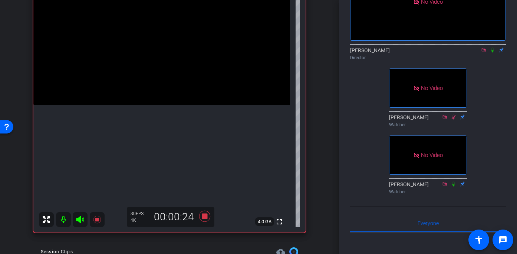
click at [171, 83] on video at bounding box center [161, 41] width 257 height 128
click at [207, 216] on icon at bounding box center [204, 216] width 11 height 11
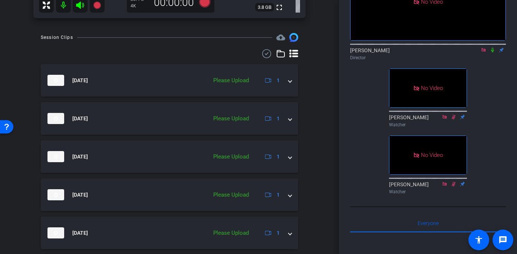
scroll to position [495, 0]
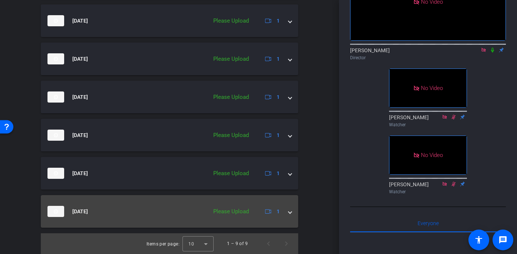
click at [287, 212] on div "[DATE] Please Upload 1" at bounding box center [167, 211] width 241 height 11
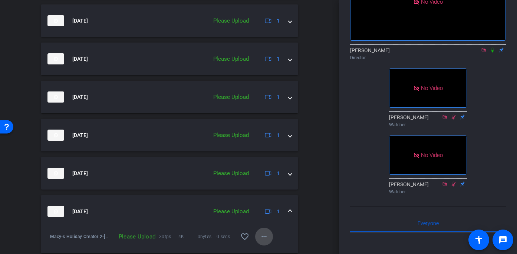
click at [264, 238] on mat-icon "more_horiz" at bounding box center [264, 237] width 9 height 9
click at [271, 202] on span "Upload" at bounding box center [276, 203] width 30 height 9
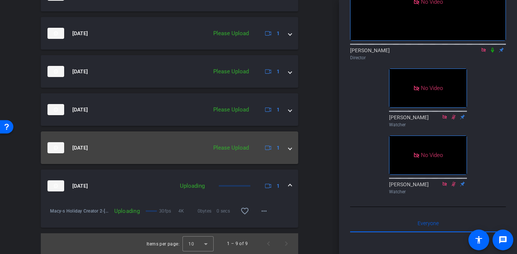
click at [290, 148] on span at bounding box center [290, 148] width 3 height 8
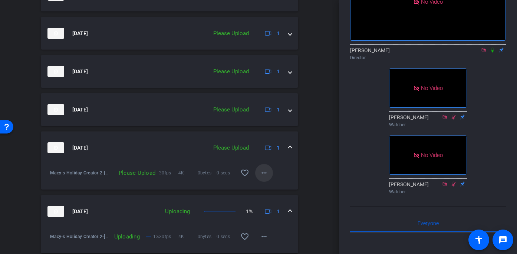
click at [261, 173] on mat-icon "more_horiz" at bounding box center [264, 173] width 9 height 9
click at [266, 186] on span "Upload" at bounding box center [276, 188] width 30 height 9
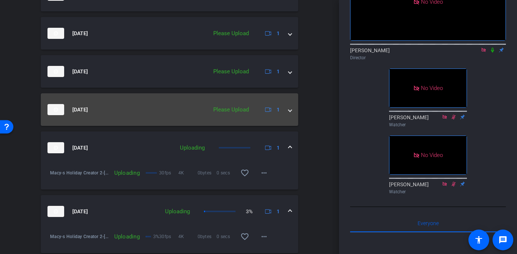
click at [291, 106] on span at bounding box center [290, 110] width 3 height 8
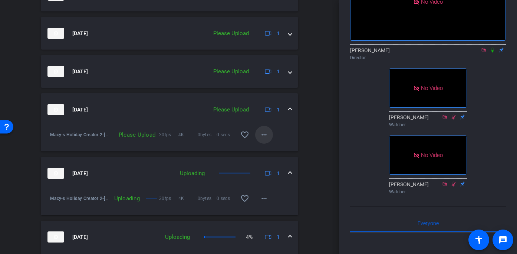
click at [264, 134] on mat-icon "more_horiz" at bounding box center [264, 135] width 9 height 9
click at [266, 148] on span "Upload" at bounding box center [276, 150] width 30 height 9
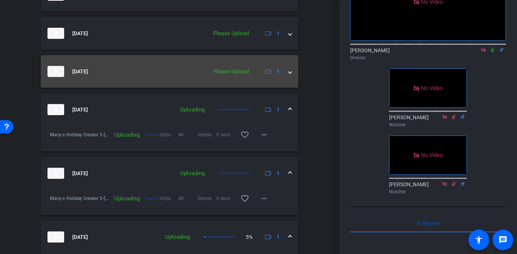
click at [288, 76] on div "[DATE] Please Upload 1" at bounding box center [167, 71] width 241 height 11
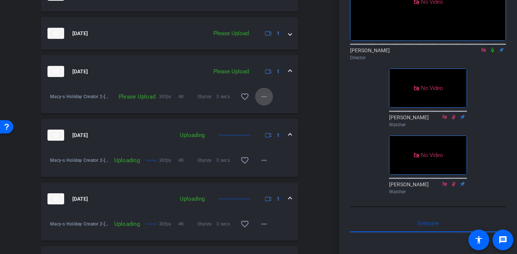
click at [267, 100] on mat-icon "more_horiz" at bounding box center [264, 96] width 9 height 9
click at [271, 112] on span "Upload" at bounding box center [276, 112] width 30 height 9
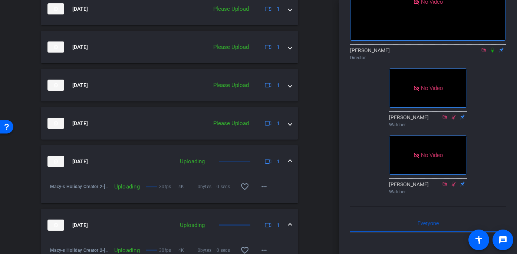
scroll to position [430, 0]
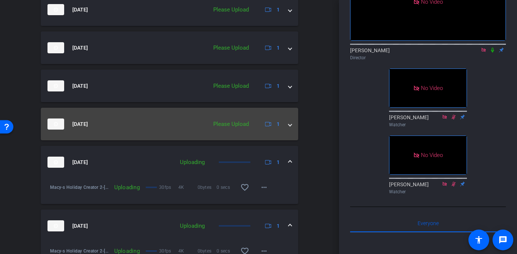
click at [291, 128] on span at bounding box center [290, 125] width 3 height 8
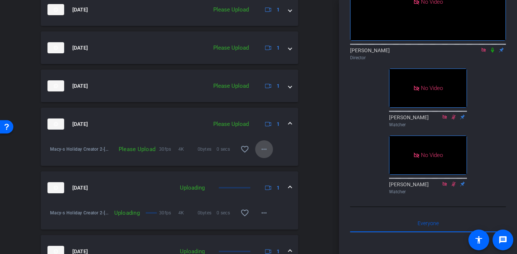
click at [272, 151] on span at bounding box center [264, 150] width 18 height 18
click at [272, 163] on span "Upload" at bounding box center [276, 165] width 30 height 9
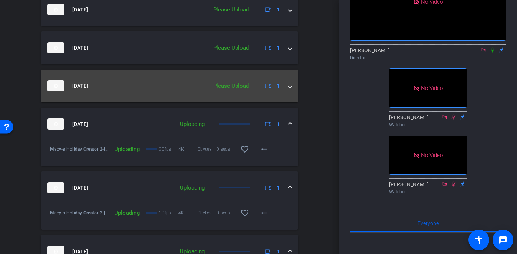
click at [289, 86] on span at bounding box center [290, 86] width 3 height 8
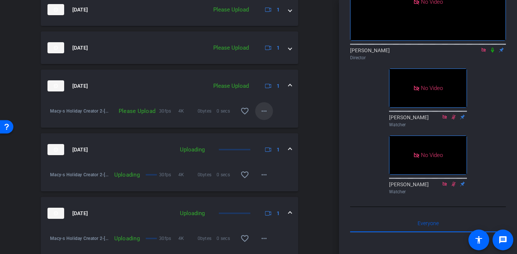
click at [269, 112] on span at bounding box center [264, 111] width 18 height 18
click at [274, 127] on span "Upload" at bounding box center [276, 126] width 30 height 9
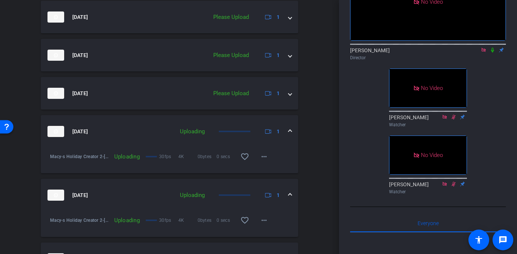
scroll to position [376, 0]
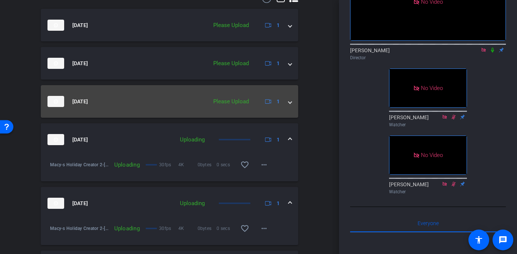
click at [290, 102] on span at bounding box center [290, 102] width 3 height 8
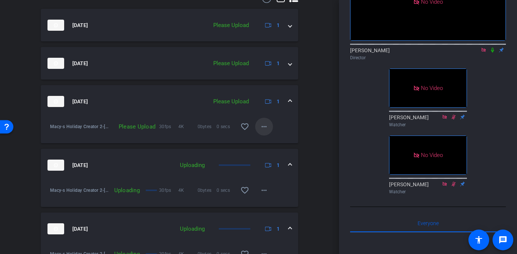
click at [266, 130] on mat-icon "more_horiz" at bounding box center [264, 126] width 9 height 9
click at [266, 140] on span "Upload" at bounding box center [276, 142] width 30 height 9
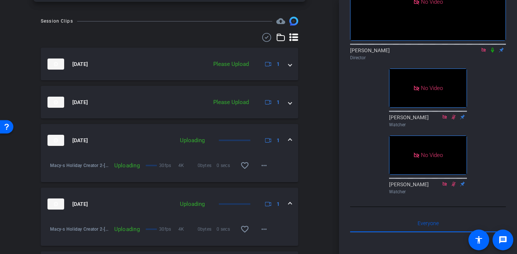
scroll to position [337, 0]
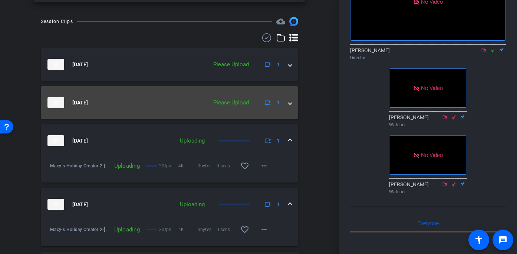
click at [287, 105] on div "[DATE] Please Upload 1" at bounding box center [167, 102] width 241 height 11
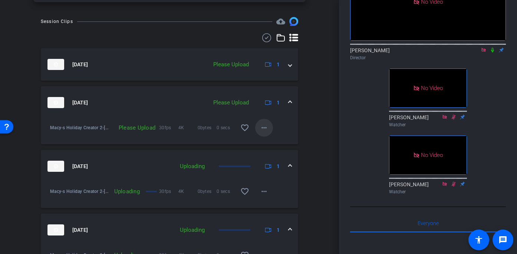
click at [263, 130] on mat-icon "more_horiz" at bounding box center [264, 128] width 9 height 9
click at [265, 139] on span "Upload" at bounding box center [276, 143] width 30 height 9
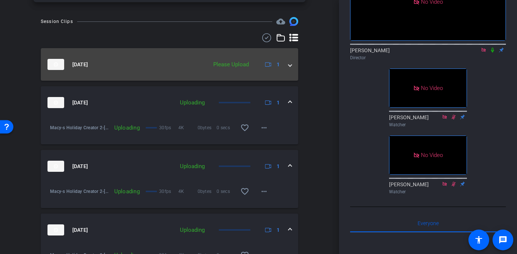
click at [290, 62] on span at bounding box center [290, 65] width 3 height 8
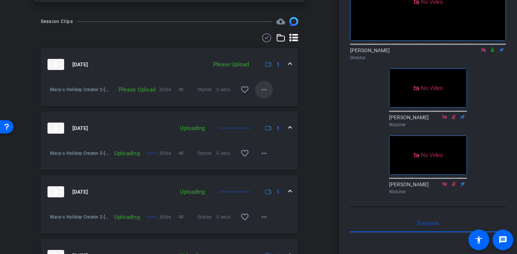
click at [265, 89] on mat-icon "more_horiz" at bounding box center [264, 89] width 9 height 9
click at [264, 102] on span "Upload" at bounding box center [276, 105] width 30 height 9
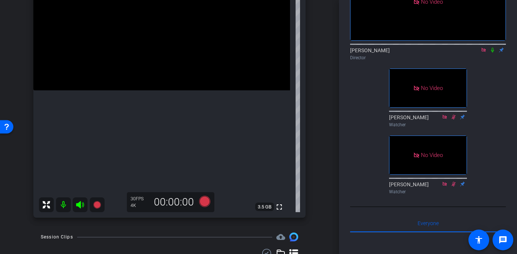
scroll to position [140, 0]
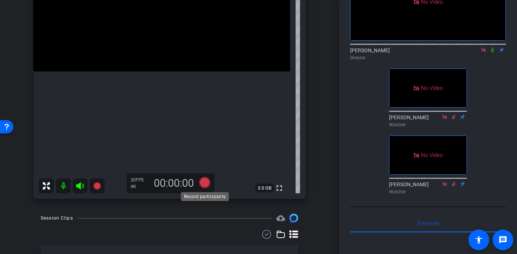
click at [206, 183] on icon at bounding box center [204, 182] width 11 height 11
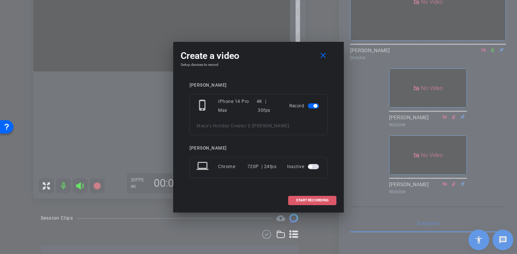
click at [309, 200] on span "START RECORDING" at bounding box center [312, 201] width 33 height 4
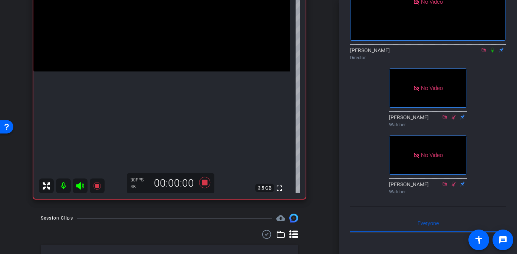
click at [172, 54] on video at bounding box center [161, 7] width 257 height 128
click at [169, 56] on video at bounding box center [161, 7] width 257 height 128
click at [204, 183] on icon at bounding box center [204, 182] width 11 height 11
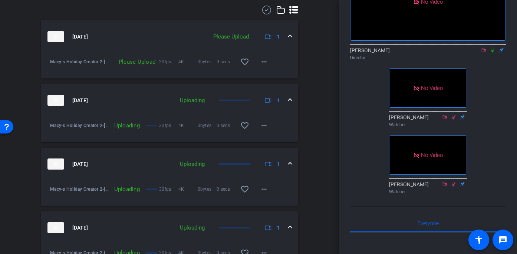
scroll to position [364, 0]
click at [264, 62] on mat-icon "more_horiz" at bounding box center [264, 62] width 9 height 9
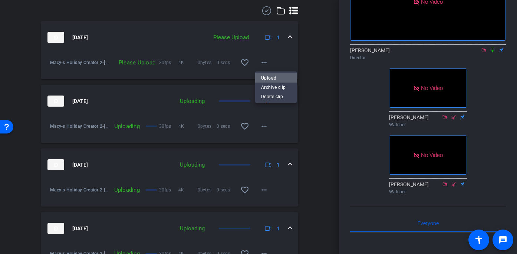
click at [267, 75] on span "Upload" at bounding box center [276, 78] width 30 height 9
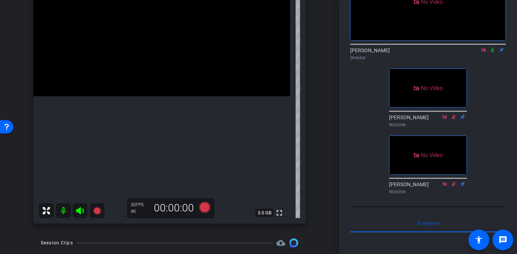
scroll to position [114, 0]
click at [172, 82] on video at bounding box center [161, 33] width 257 height 128
click at [171, 74] on div at bounding box center [172, 82] width 19 height 19
click at [203, 208] on icon at bounding box center [204, 208] width 11 height 11
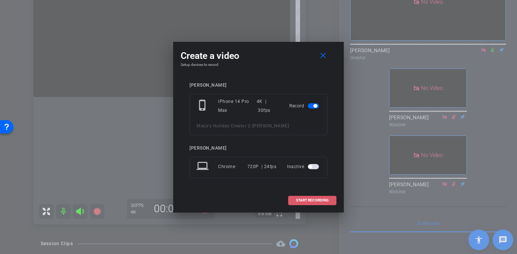
click at [314, 202] on span "START RECORDING" at bounding box center [312, 201] width 33 height 4
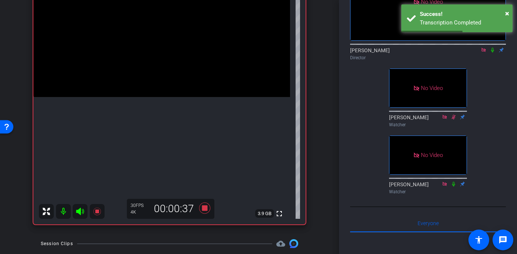
click at [165, 83] on video at bounding box center [161, 33] width 257 height 128
click at [165, 83] on div at bounding box center [165, 83] width 19 height 19
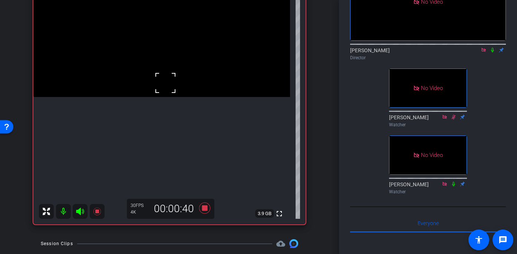
click at [165, 83] on div at bounding box center [165, 83] width 19 height 19
click at [167, 79] on div at bounding box center [165, 83] width 19 height 19
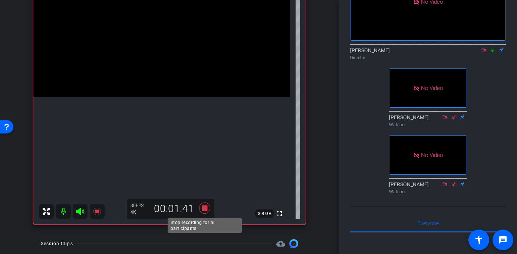
click at [204, 205] on icon at bounding box center [205, 208] width 18 height 13
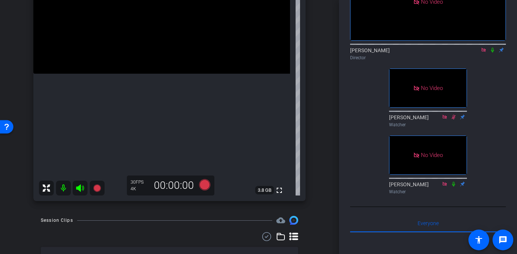
scroll to position [139, 0]
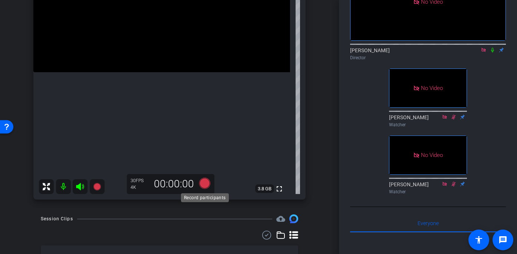
click at [203, 182] on icon at bounding box center [204, 183] width 11 height 11
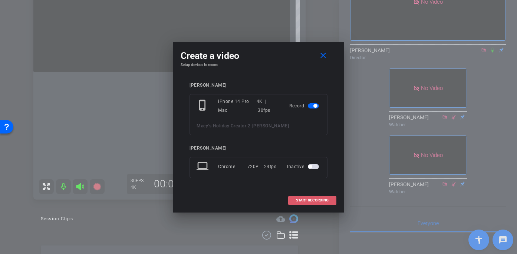
click at [312, 199] on span "START RECORDING" at bounding box center [312, 201] width 33 height 4
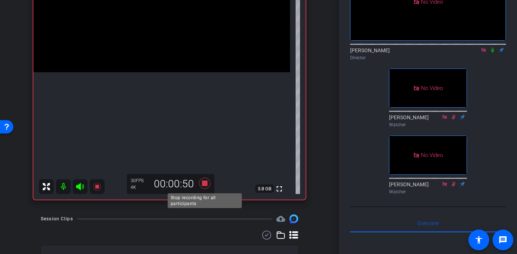
click at [205, 182] on icon at bounding box center [204, 183] width 11 height 11
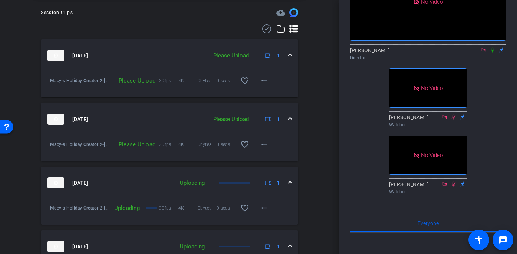
scroll to position [345, 0]
click at [264, 144] on mat-icon "more_horiz" at bounding box center [264, 145] width 9 height 9
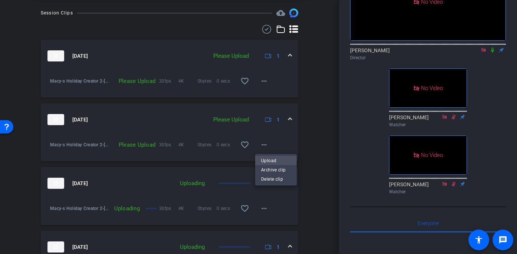
click at [263, 158] on span "Upload" at bounding box center [276, 160] width 30 height 9
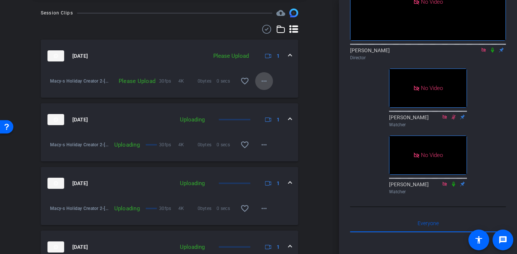
click at [265, 79] on mat-icon "more_horiz" at bounding box center [264, 81] width 9 height 9
click at [267, 95] on span "Upload" at bounding box center [276, 96] width 30 height 9
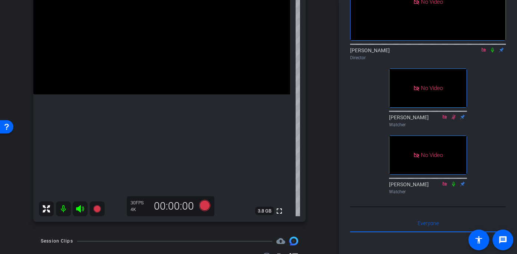
scroll to position [128, 0]
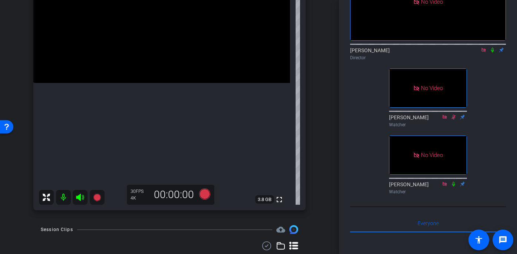
click at [173, 66] on video at bounding box center [161, 19] width 257 height 128
click at [201, 194] on icon at bounding box center [204, 194] width 11 height 11
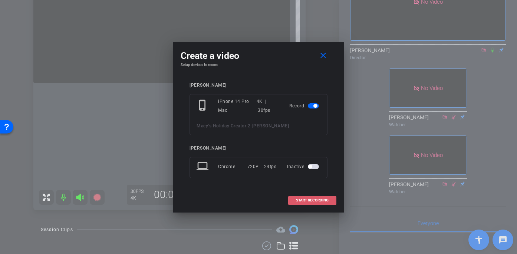
click at [295, 200] on span at bounding box center [312, 201] width 47 height 18
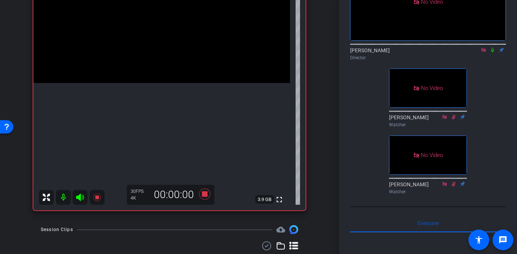
click at [175, 61] on video at bounding box center [161, 19] width 257 height 128
click at [169, 69] on div at bounding box center [174, 61] width 19 height 19
click at [169, 69] on video at bounding box center [161, 19] width 257 height 128
click at [175, 61] on video at bounding box center [161, 19] width 257 height 128
click at [169, 61] on div at bounding box center [175, 61] width 19 height 19
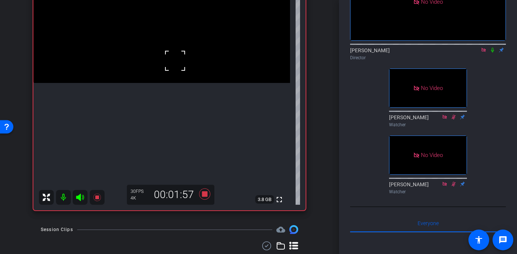
click at [169, 61] on div at bounding box center [175, 61] width 19 height 19
click at [176, 63] on video at bounding box center [161, 19] width 257 height 128
click at [172, 70] on div at bounding box center [176, 63] width 19 height 19
click at [172, 70] on video at bounding box center [161, 19] width 257 height 128
click at [167, 79] on video at bounding box center [161, 19] width 257 height 128
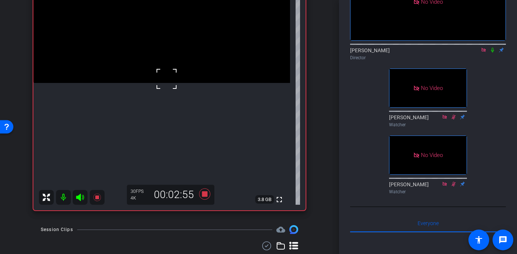
click at [167, 79] on div at bounding box center [166, 79] width 19 height 19
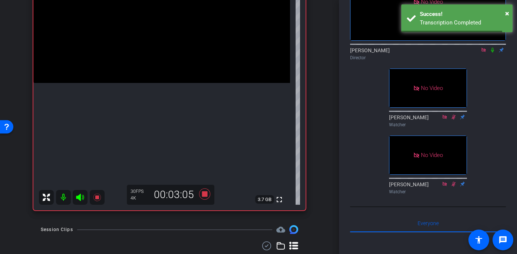
click at [164, 60] on video at bounding box center [161, 19] width 257 height 128
click at [170, 74] on video at bounding box center [161, 19] width 257 height 128
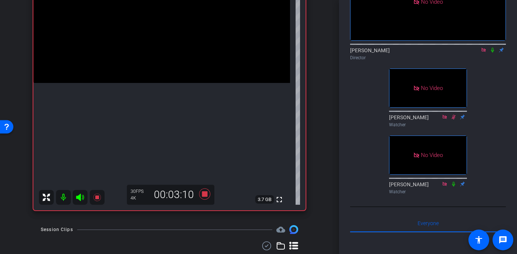
click at [170, 74] on video at bounding box center [161, 19] width 257 height 128
click at [155, 64] on video at bounding box center [161, 19] width 257 height 128
click at [164, 64] on div at bounding box center [155, 64] width 19 height 19
click at [174, 68] on video at bounding box center [161, 19] width 257 height 128
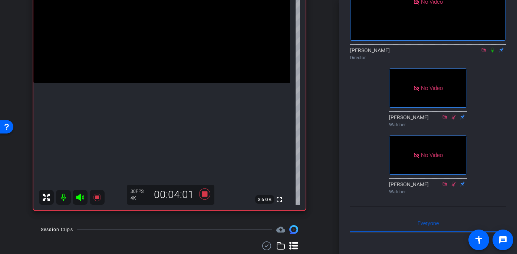
click at [174, 68] on video at bounding box center [161, 19] width 257 height 128
click at [174, 68] on div at bounding box center [174, 68] width 19 height 19
click at [174, 68] on video at bounding box center [161, 19] width 257 height 128
click at [204, 194] on icon at bounding box center [204, 194] width 11 height 11
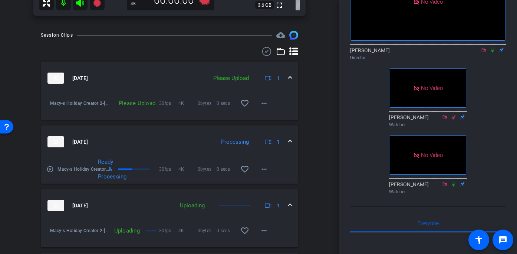
scroll to position [361, 0]
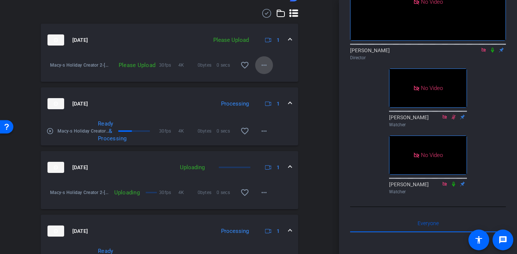
click at [261, 68] on mat-icon "more_horiz" at bounding box center [264, 65] width 9 height 9
click at [267, 82] on span "Upload" at bounding box center [276, 80] width 30 height 9
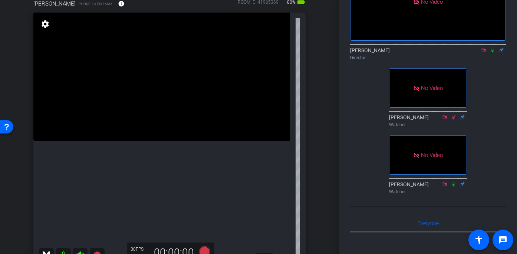
scroll to position [102, 0]
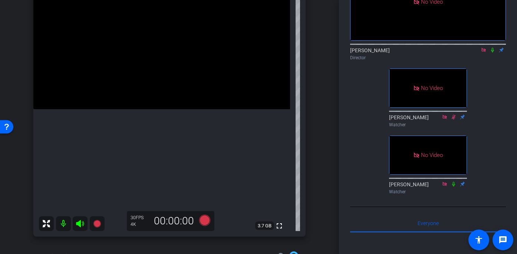
click at [172, 97] on video at bounding box center [161, 45] width 257 height 128
click at [165, 95] on div at bounding box center [171, 97] width 19 height 19
click at [158, 98] on video at bounding box center [161, 45] width 257 height 128
click at [205, 223] on icon at bounding box center [204, 220] width 11 height 11
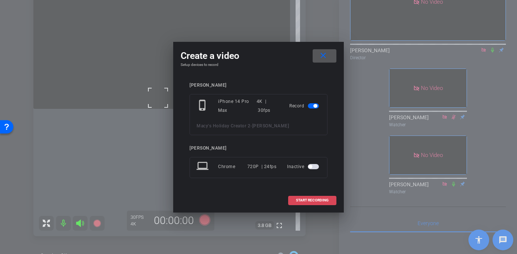
click at [298, 200] on span "START RECORDING" at bounding box center [312, 201] width 33 height 4
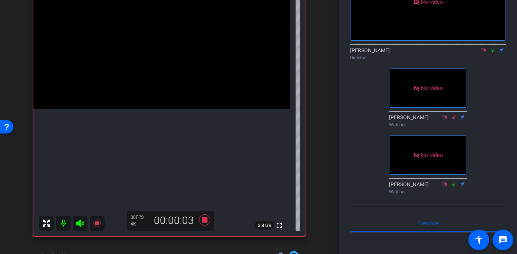
click at [158, 109] on video at bounding box center [161, 45] width 257 height 128
click at [156, 139] on div at bounding box center [158, 139] width 19 height 19
click at [157, 139] on div at bounding box center [158, 139] width 19 height 19
click at [149, 109] on video at bounding box center [161, 45] width 257 height 128
click at [157, 109] on video at bounding box center [161, 45] width 257 height 128
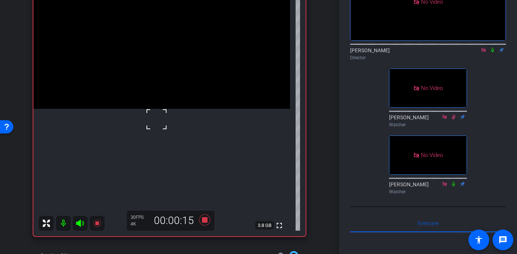
click at [129, 109] on video at bounding box center [161, 45] width 257 height 128
click at [145, 109] on video at bounding box center [161, 45] width 257 height 128
click at [144, 108] on div at bounding box center [145, 112] width 19 height 19
click at [146, 105] on div at bounding box center [145, 112] width 19 height 19
click at [150, 103] on div at bounding box center [145, 112] width 19 height 19
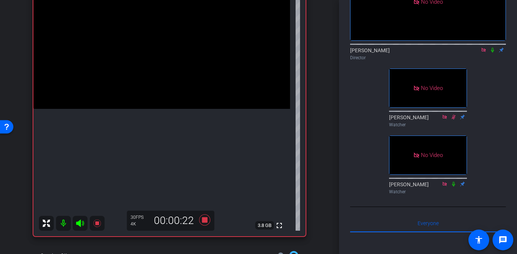
click at [152, 97] on video at bounding box center [161, 45] width 257 height 128
click at [152, 97] on div at bounding box center [152, 97] width 19 height 19
click at [153, 93] on video at bounding box center [161, 45] width 257 height 128
click at [186, 92] on video at bounding box center [161, 45] width 257 height 128
click at [179, 92] on div at bounding box center [186, 92] width 19 height 19
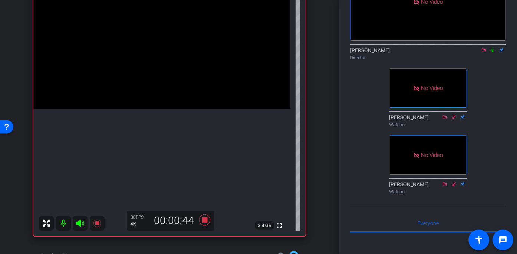
click at [168, 95] on video at bounding box center [161, 45] width 257 height 128
click at [168, 95] on div at bounding box center [167, 95] width 19 height 19
click at [168, 95] on video at bounding box center [161, 45] width 257 height 128
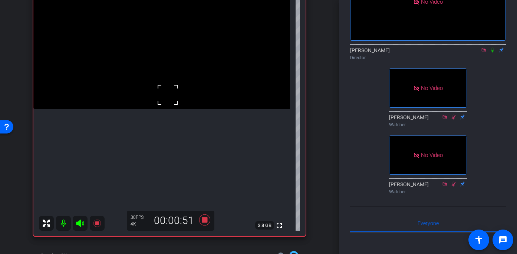
click at [168, 95] on div at bounding box center [167, 95] width 19 height 19
click at [168, 95] on video at bounding box center [161, 45] width 257 height 128
click at [168, 95] on div at bounding box center [167, 95] width 19 height 19
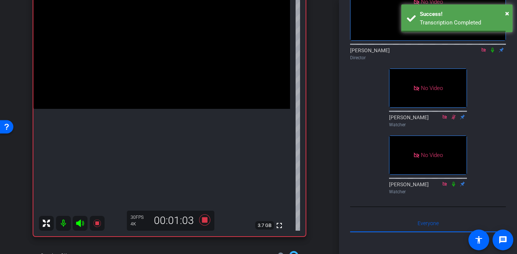
click at [168, 95] on video at bounding box center [161, 45] width 257 height 128
click at [168, 95] on div at bounding box center [167, 95] width 19 height 19
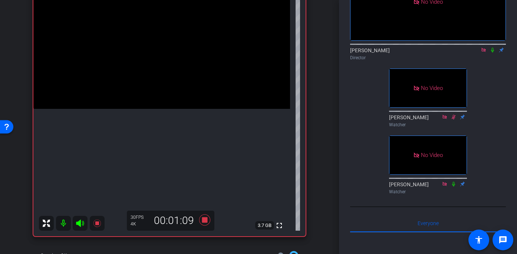
click at [168, 95] on video at bounding box center [161, 45] width 257 height 128
click at [168, 94] on div at bounding box center [167, 95] width 19 height 19
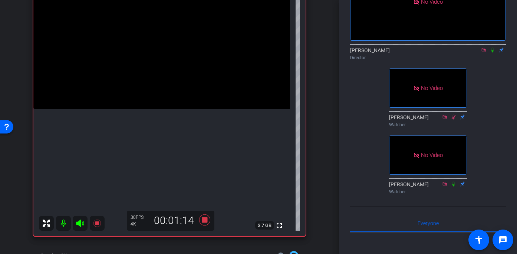
click at [168, 94] on video at bounding box center [161, 45] width 257 height 128
click at [168, 94] on div at bounding box center [167, 94] width 19 height 19
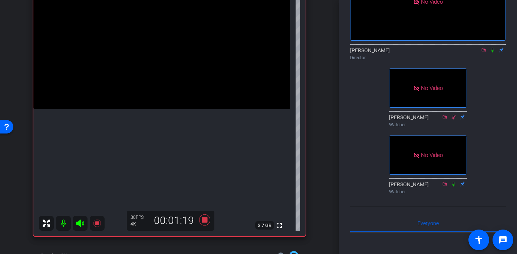
click at [168, 94] on video at bounding box center [161, 45] width 257 height 128
click at [168, 94] on div at bounding box center [167, 94] width 19 height 19
click at [174, 92] on div at bounding box center [167, 94] width 19 height 19
click at [168, 93] on div at bounding box center [167, 94] width 19 height 19
click at [168, 93] on video at bounding box center [161, 45] width 257 height 128
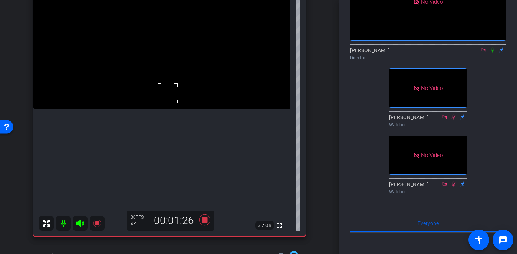
click at [168, 93] on div at bounding box center [167, 93] width 19 height 19
click at [173, 87] on video at bounding box center [161, 45] width 257 height 128
click at [164, 78] on span at bounding box center [164, 78] width 0 height 0
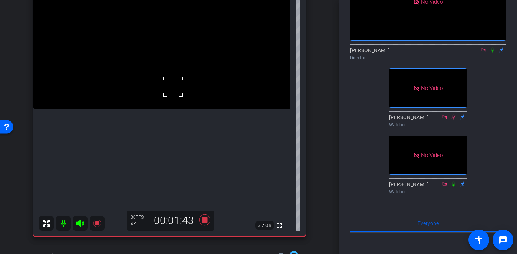
click at [162, 93] on video at bounding box center [161, 45] width 257 height 128
click at [169, 93] on div at bounding box center [161, 93] width 19 height 19
click at [165, 95] on div at bounding box center [161, 93] width 19 height 19
click at [169, 92] on video at bounding box center [161, 45] width 257 height 128
click at [162, 92] on video at bounding box center [161, 45] width 257 height 128
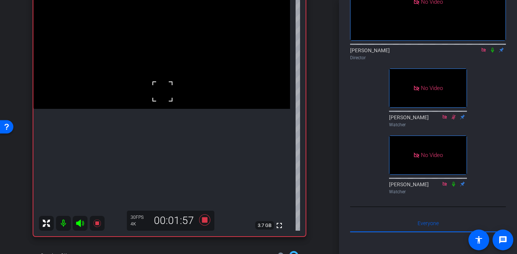
click at [162, 92] on div at bounding box center [162, 91] width 19 height 19
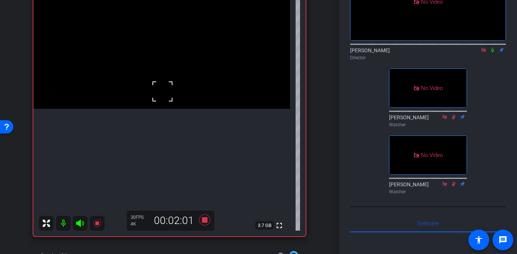
click at [162, 92] on div at bounding box center [162, 91] width 19 height 19
click at [162, 92] on video at bounding box center [161, 45] width 257 height 128
click at [162, 92] on div at bounding box center [162, 91] width 19 height 19
click at [168, 89] on div at bounding box center [162, 91] width 19 height 19
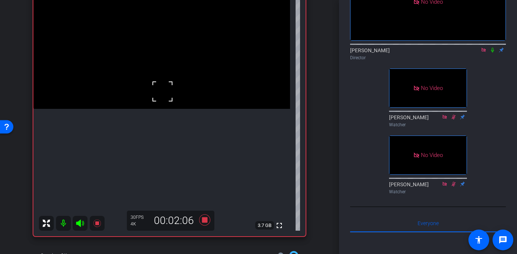
click at [168, 89] on div at bounding box center [162, 91] width 19 height 19
click at [204, 218] on icon at bounding box center [204, 220] width 11 height 11
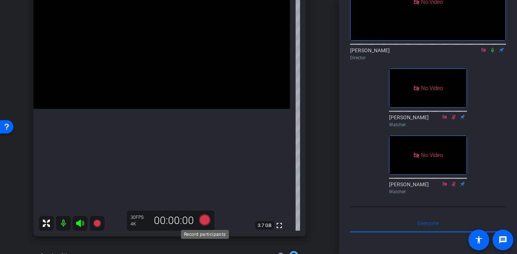
click at [204, 221] on icon at bounding box center [204, 220] width 11 height 11
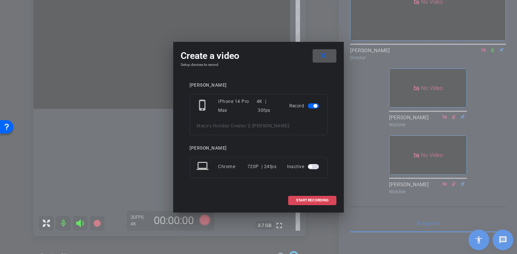
click at [300, 203] on span at bounding box center [312, 201] width 47 height 18
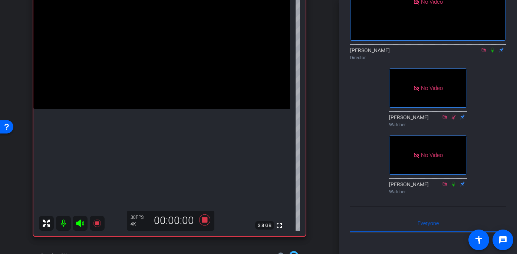
click at [171, 86] on video at bounding box center [161, 45] width 257 height 128
click at [150, 109] on video at bounding box center [161, 45] width 257 height 128
click at [136, 109] on video at bounding box center [161, 45] width 257 height 128
click at [150, 109] on video at bounding box center [161, 45] width 257 height 128
click at [150, 133] on div at bounding box center [150, 135] width 19 height 19
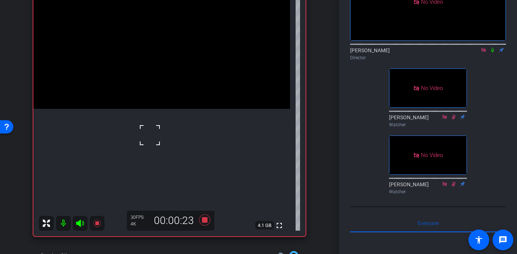
click at [145, 128] on div at bounding box center [150, 135] width 19 height 19
click at [147, 126] on div at bounding box center [150, 135] width 19 height 19
click at [174, 75] on video at bounding box center [161, 45] width 257 height 128
click at [181, 98] on video at bounding box center [161, 45] width 257 height 128
click at [178, 109] on video at bounding box center [161, 45] width 257 height 128
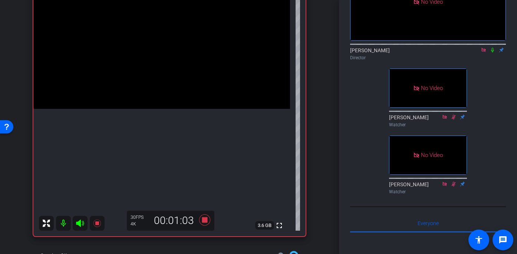
click at [167, 102] on video at bounding box center [161, 45] width 257 height 128
click at [171, 100] on div at bounding box center [167, 102] width 19 height 19
click at [160, 95] on div "fullscreen settings 3.6 GB" at bounding box center [169, 109] width 272 height 256
click at [160, 95] on video at bounding box center [161, 45] width 257 height 128
click at [173, 91] on video at bounding box center [161, 45] width 257 height 128
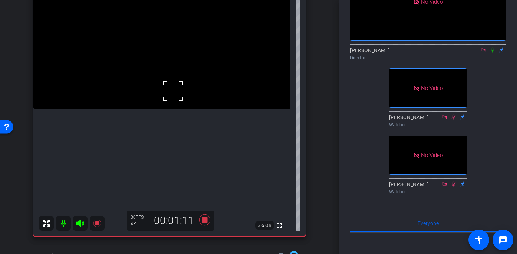
click at [173, 91] on div at bounding box center [173, 91] width 19 height 19
click at [165, 94] on div at bounding box center [173, 91] width 19 height 19
click at [165, 94] on video at bounding box center [161, 45] width 257 height 128
click at [165, 95] on div at bounding box center [164, 94] width 19 height 19
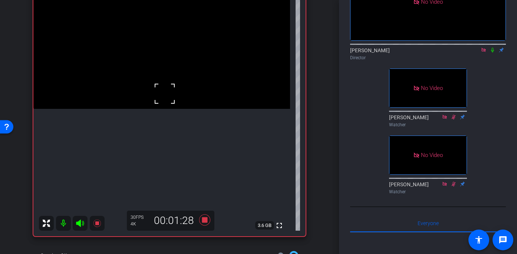
click at [165, 95] on div at bounding box center [164, 94] width 19 height 19
click at [159, 101] on video at bounding box center [161, 45] width 257 height 128
click at [165, 95] on div at bounding box center [159, 100] width 19 height 19
click at [163, 96] on video at bounding box center [161, 45] width 257 height 128
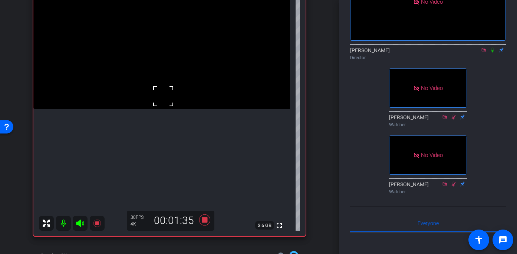
click at [163, 96] on div at bounding box center [163, 96] width 19 height 19
click at [163, 96] on video at bounding box center [161, 45] width 257 height 128
click at [163, 96] on div at bounding box center [163, 96] width 19 height 19
click at [167, 89] on video at bounding box center [161, 45] width 257 height 128
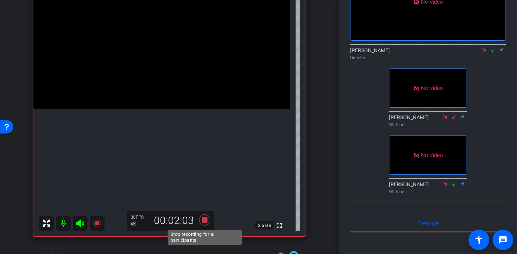
click at [204, 222] on icon at bounding box center [204, 220] width 11 height 11
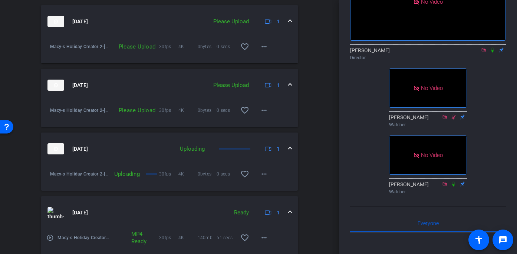
scroll to position [362, 0]
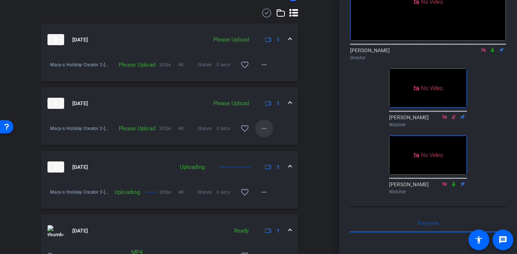
click at [264, 129] on mat-icon "more_horiz" at bounding box center [264, 128] width 9 height 9
click at [264, 144] on span "Upload" at bounding box center [276, 144] width 30 height 9
click at [264, 69] on mat-icon "more_horiz" at bounding box center [264, 64] width 9 height 9
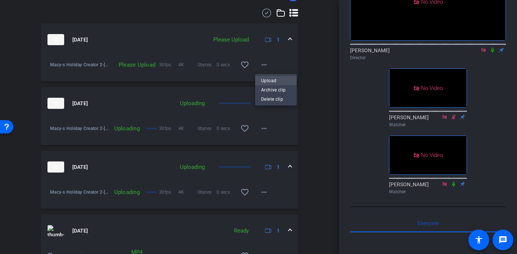
click at [266, 81] on span "Upload" at bounding box center [276, 80] width 30 height 9
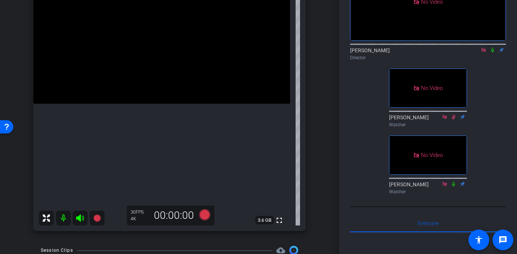
scroll to position [107, 0]
click at [155, 105] on video at bounding box center [161, 40] width 257 height 128
click at [151, 112] on div at bounding box center [155, 108] width 19 height 19
click at [204, 213] on icon at bounding box center [204, 215] width 11 height 11
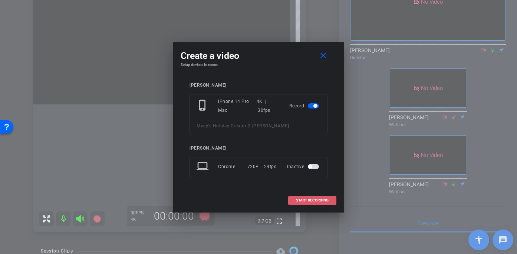
click at [307, 200] on span "START RECORDING" at bounding box center [312, 201] width 33 height 4
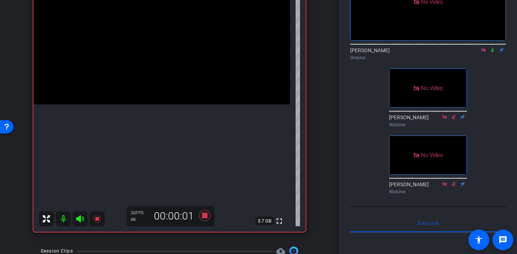
click at [146, 105] on video at bounding box center [161, 40] width 257 height 128
click at [144, 105] on video at bounding box center [161, 40] width 257 height 128
click at [144, 117] on div at bounding box center [144, 109] width 19 height 19
click at [144, 105] on video at bounding box center [161, 40] width 257 height 128
click at [180, 92] on video at bounding box center [161, 40] width 257 height 128
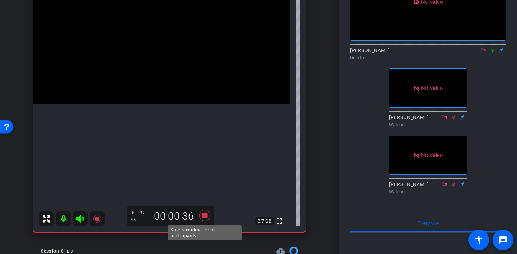
click at [205, 214] on icon at bounding box center [204, 215] width 11 height 11
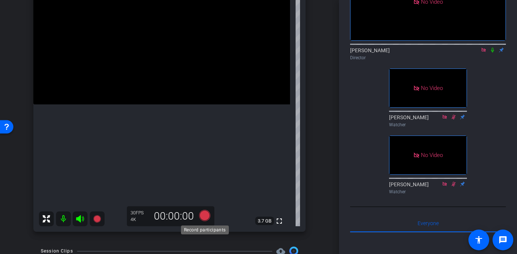
click at [204, 216] on icon at bounding box center [204, 215] width 11 height 11
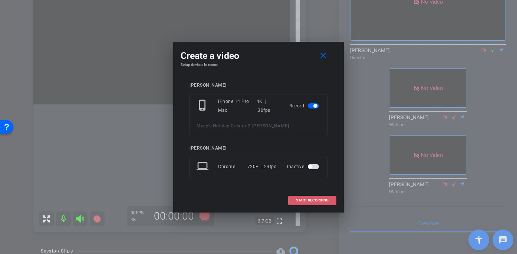
click at [300, 199] on span "START RECORDING" at bounding box center [312, 201] width 33 height 4
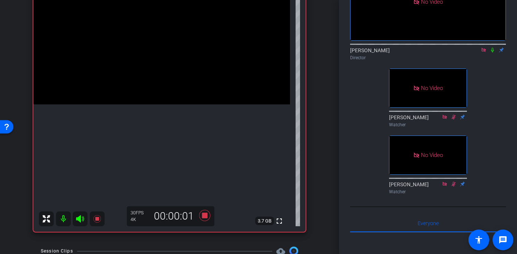
click at [173, 80] on video at bounding box center [161, 40] width 257 height 128
click at [170, 87] on div at bounding box center [173, 80] width 19 height 19
click at [168, 88] on video at bounding box center [161, 40] width 257 height 128
click at [205, 218] on icon at bounding box center [204, 215] width 11 height 11
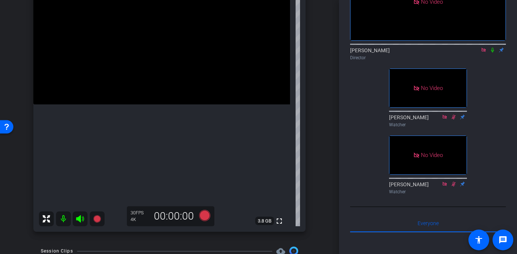
click at [144, 105] on video at bounding box center [161, 40] width 257 height 128
click at [203, 220] on icon at bounding box center [204, 215] width 11 height 11
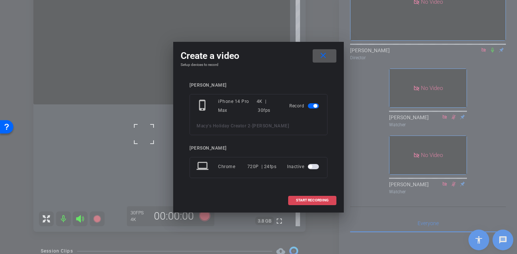
click at [300, 199] on span "START RECORDING" at bounding box center [312, 201] width 33 height 4
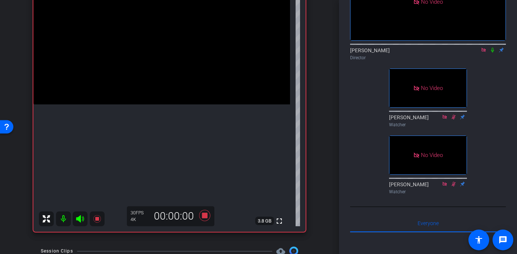
click at [171, 83] on video at bounding box center [161, 40] width 257 height 128
click at [159, 105] on video at bounding box center [161, 40] width 257 height 128
click at [155, 128] on div at bounding box center [159, 128] width 19 height 19
click at [149, 105] on video at bounding box center [161, 40] width 257 height 128
click at [143, 105] on video at bounding box center [161, 40] width 257 height 128
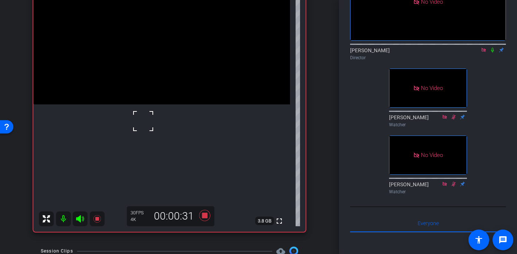
click at [144, 105] on video at bounding box center [161, 40] width 257 height 128
click at [140, 129] on div at bounding box center [143, 133] width 19 height 19
click at [142, 125] on div "fullscreen settings 3.8 GB" at bounding box center [169, 104] width 272 height 256
click at [144, 105] on video at bounding box center [161, 40] width 257 height 128
click at [205, 213] on icon at bounding box center [204, 215] width 11 height 11
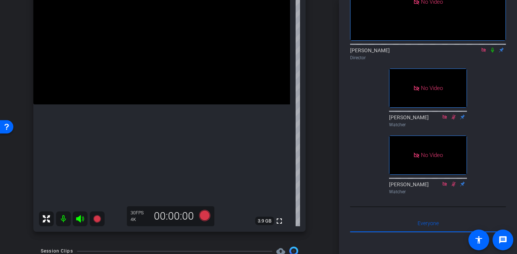
click at [180, 93] on video at bounding box center [161, 40] width 257 height 128
click at [174, 105] on video at bounding box center [161, 40] width 257 height 128
click at [168, 103] on div at bounding box center [174, 105] width 19 height 19
click at [205, 215] on icon at bounding box center [204, 215] width 11 height 11
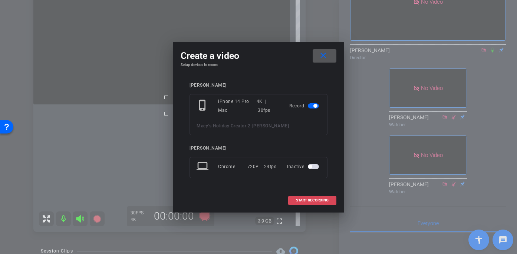
click at [306, 197] on span at bounding box center [312, 201] width 47 height 18
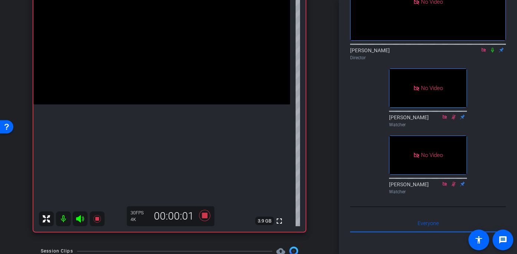
click at [163, 87] on video at bounding box center [161, 40] width 257 height 128
click at [139, 95] on video at bounding box center [161, 40] width 257 height 128
click at [206, 215] on icon at bounding box center [204, 215] width 11 height 11
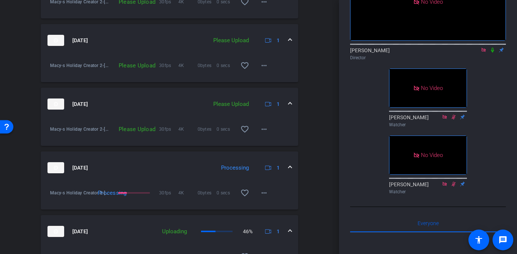
scroll to position [514, 0]
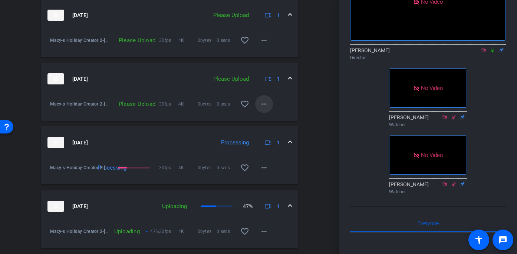
click at [265, 105] on mat-icon "more_horiz" at bounding box center [264, 104] width 9 height 9
click at [263, 118] on span "Upload" at bounding box center [276, 119] width 30 height 9
click at [264, 37] on mat-icon "more_horiz" at bounding box center [264, 40] width 9 height 9
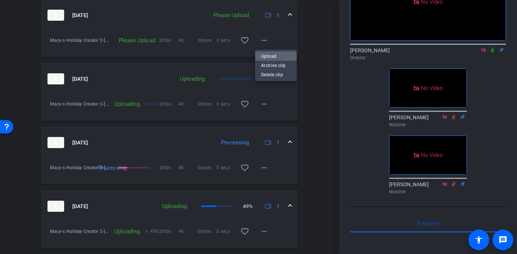
click at [264, 57] on span "Upload" at bounding box center [276, 56] width 30 height 9
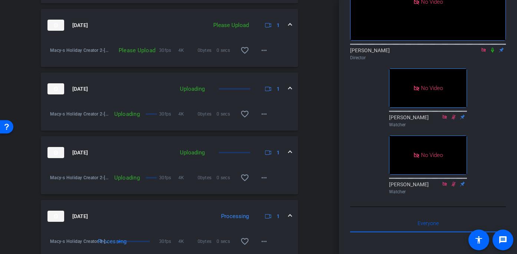
scroll to position [433, 0]
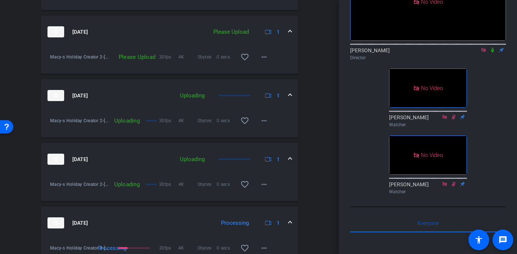
click at [264, 57] on mat-icon "more_horiz" at bounding box center [264, 57] width 9 height 9
click at [264, 71] on span "Upload" at bounding box center [276, 72] width 30 height 9
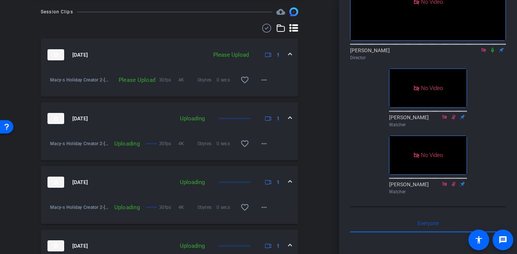
scroll to position [342, 0]
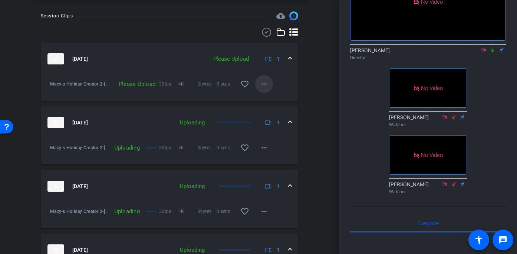
click at [264, 86] on mat-icon "more_horiz" at bounding box center [264, 84] width 9 height 9
click at [265, 99] on span "Upload" at bounding box center [276, 99] width 30 height 9
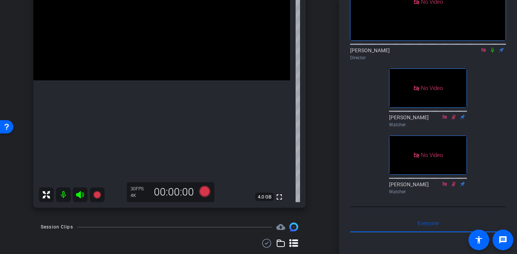
scroll to position [117, 0]
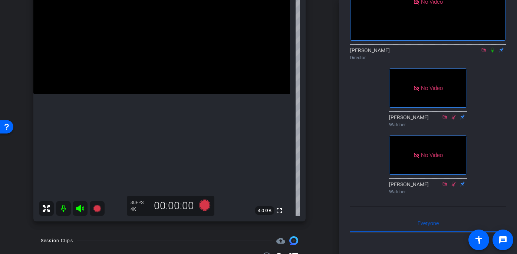
click at [136, 92] on video at bounding box center [161, 30] width 257 height 128
click at [156, 94] on video at bounding box center [161, 30] width 257 height 128
click at [204, 204] on icon at bounding box center [204, 205] width 11 height 11
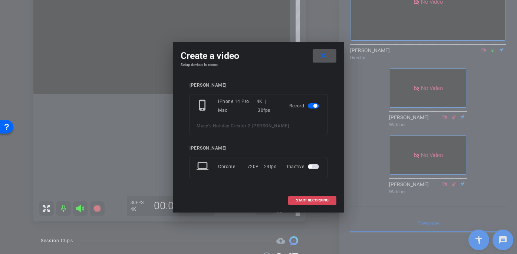
click at [312, 201] on span "START RECORDING" at bounding box center [312, 201] width 33 height 4
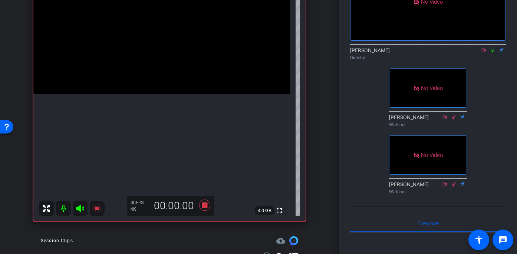
click at [154, 93] on video at bounding box center [161, 30] width 257 height 128
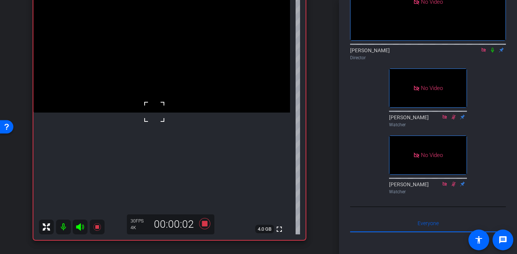
scroll to position [98, 0]
click at [148, 114] on video at bounding box center [161, 50] width 257 height 128
click at [190, 114] on video at bounding box center [161, 50] width 257 height 128
click at [128, 114] on video at bounding box center [161, 50] width 257 height 128
click at [158, 114] on video at bounding box center [161, 50] width 257 height 128
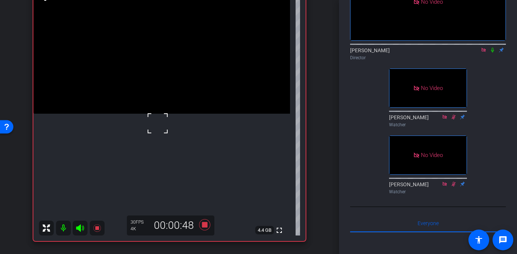
click at [162, 121] on div at bounding box center [157, 123] width 19 height 19
click at [167, 113] on video at bounding box center [161, 50] width 257 height 128
click at [165, 113] on div at bounding box center [166, 112] width 19 height 19
click at [174, 113] on div at bounding box center [166, 112] width 19 height 19
click at [174, 113] on div "fullscreen settings 4.3 GB" at bounding box center [169, 114] width 272 height 256
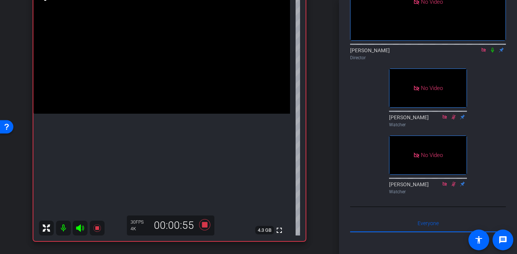
click at [161, 113] on video at bounding box center [161, 50] width 257 height 128
click at [151, 114] on video at bounding box center [161, 50] width 257 height 128
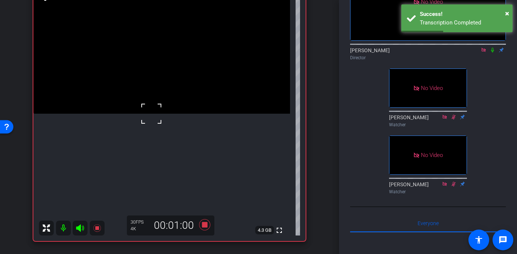
click at [156, 106] on div at bounding box center [151, 114] width 19 height 19
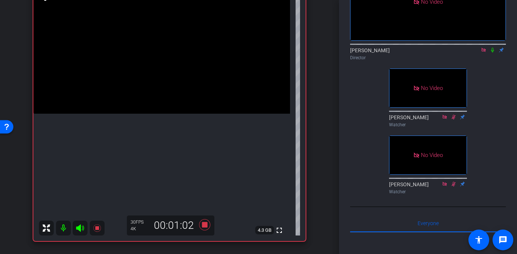
click at [161, 96] on video at bounding box center [161, 50] width 257 height 128
click at [138, 114] on video at bounding box center [161, 50] width 257 height 128
click at [192, 75] on video at bounding box center [161, 50] width 257 height 128
click at [175, 114] on video at bounding box center [161, 50] width 257 height 128
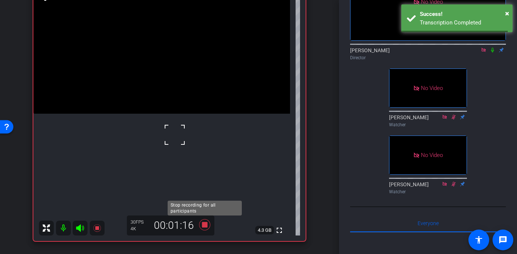
click at [205, 223] on icon at bounding box center [204, 225] width 11 height 11
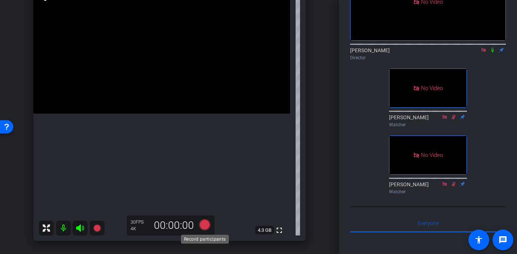
click at [204, 223] on icon at bounding box center [204, 225] width 11 height 11
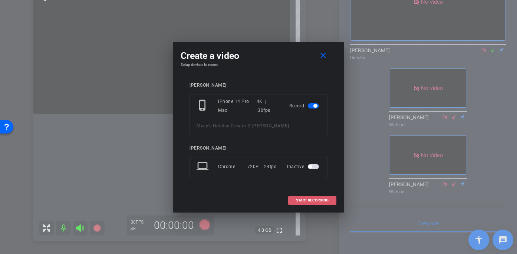
click at [312, 200] on span "START RECORDING" at bounding box center [312, 201] width 33 height 4
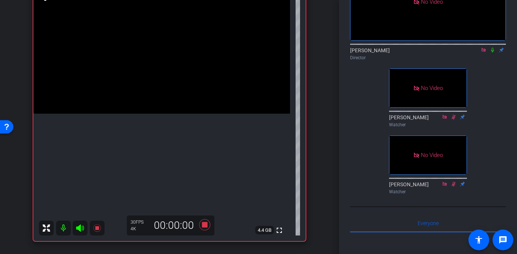
click at [158, 93] on video at bounding box center [161, 50] width 257 height 128
click at [165, 106] on video at bounding box center [161, 50] width 257 height 128
click at [165, 106] on div at bounding box center [165, 106] width 19 height 19
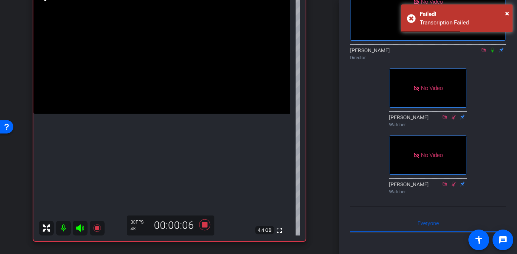
click at [159, 101] on video at bounding box center [161, 50] width 257 height 128
click at [159, 101] on div at bounding box center [159, 101] width 19 height 19
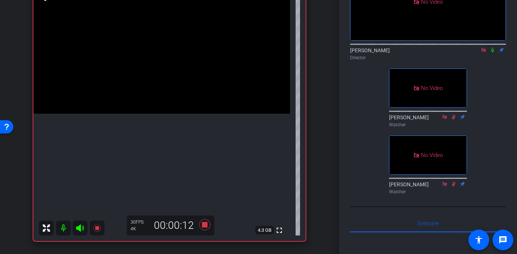
click at [168, 99] on video at bounding box center [161, 50] width 257 height 128
click at [168, 99] on div at bounding box center [167, 99] width 19 height 19
click at [168, 99] on video at bounding box center [161, 50] width 257 height 128
click at [168, 99] on div at bounding box center [167, 99] width 19 height 19
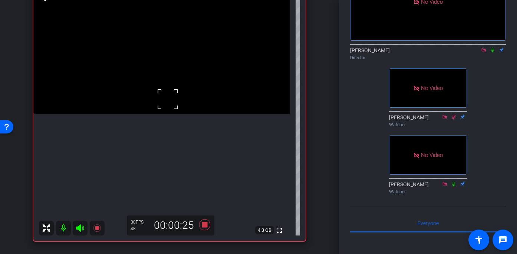
click at [173, 95] on div at bounding box center [167, 99] width 19 height 19
click at [173, 95] on video at bounding box center [161, 50] width 257 height 128
click at [171, 95] on div at bounding box center [173, 95] width 19 height 19
click at [171, 95] on video at bounding box center [161, 50] width 257 height 128
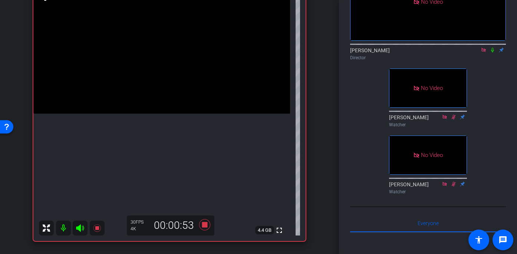
click at [167, 94] on video at bounding box center [161, 50] width 257 height 128
click at [175, 95] on div at bounding box center [167, 94] width 19 height 19
click at [164, 97] on div at bounding box center [167, 94] width 19 height 19
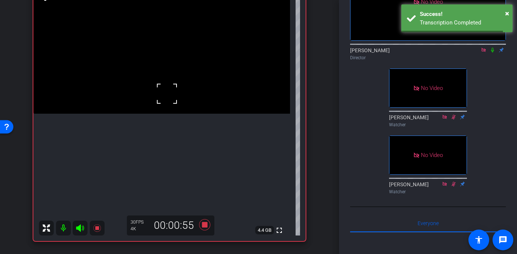
click at [164, 97] on div at bounding box center [167, 94] width 19 height 19
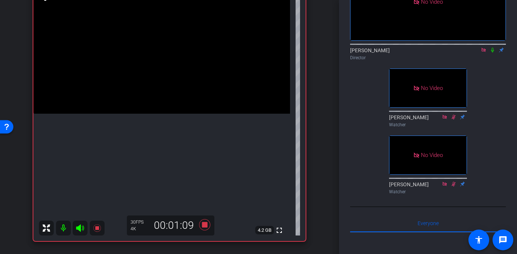
click at [174, 95] on video at bounding box center [161, 50] width 257 height 128
click at [170, 106] on video at bounding box center [161, 50] width 257 height 128
click at [167, 99] on div at bounding box center [170, 106] width 19 height 19
click at [171, 108] on video at bounding box center [161, 50] width 257 height 128
click at [171, 108] on div at bounding box center [170, 107] width 19 height 19
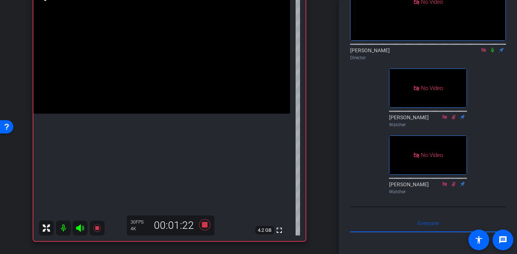
click at [171, 108] on video at bounding box center [161, 50] width 257 height 128
click at [165, 98] on video at bounding box center [161, 50] width 257 height 128
click at [165, 98] on div at bounding box center [165, 98] width 19 height 19
click at [169, 104] on div at bounding box center [165, 98] width 19 height 19
click at [169, 104] on video at bounding box center [161, 50] width 257 height 128
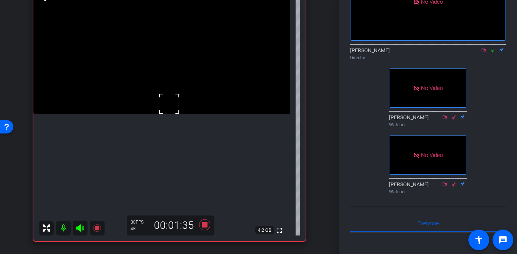
click at [169, 104] on div at bounding box center [169, 104] width 19 height 19
click at [169, 104] on video at bounding box center [161, 50] width 257 height 128
click at [169, 100] on div at bounding box center [169, 104] width 19 height 19
click at [171, 90] on video at bounding box center [161, 50] width 257 height 128
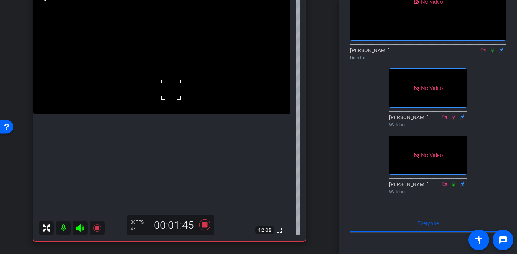
click at [168, 93] on div at bounding box center [171, 89] width 19 height 19
click at [168, 93] on video at bounding box center [161, 50] width 257 height 128
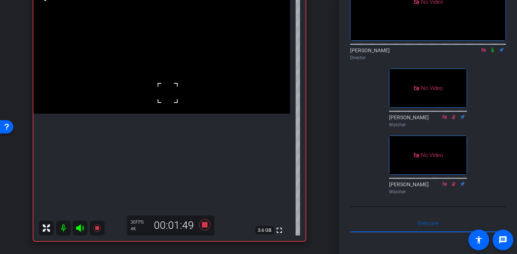
click at [162, 100] on div at bounding box center [167, 93] width 19 height 19
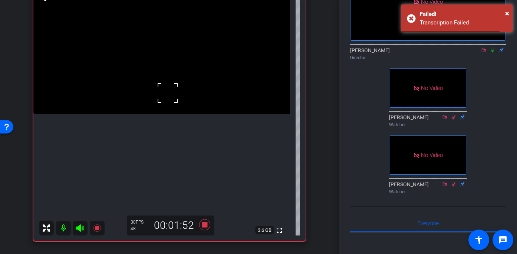
click at [162, 100] on div at bounding box center [167, 93] width 19 height 19
click at [167, 98] on div at bounding box center [167, 93] width 19 height 19
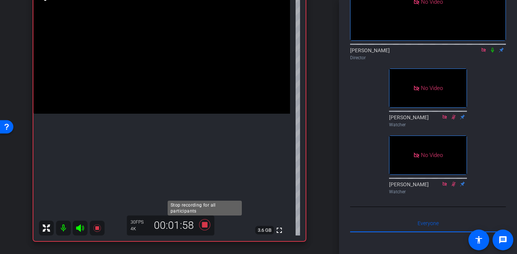
click at [206, 227] on icon at bounding box center [204, 225] width 11 height 11
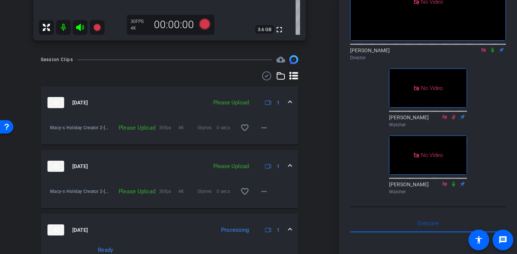
scroll to position [359, 0]
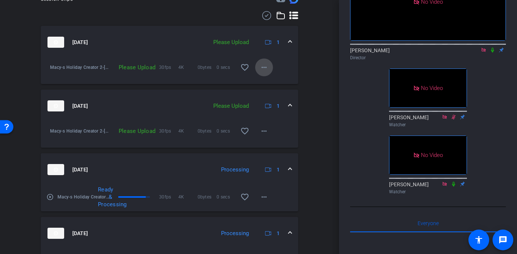
click at [264, 65] on mat-icon "more_horiz" at bounding box center [264, 67] width 9 height 9
click at [269, 83] on span "Upload" at bounding box center [276, 83] width 30 height 9
click at [267, 131] on mat-icon "more_horiz" at bounding box center [264, 131] width 9 height 9
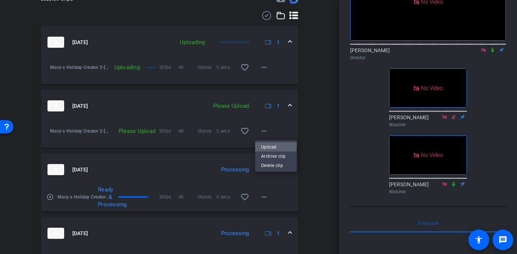
click at [264, 146] on span "Upload" at bounding box center [276, 146] width 30 height 9
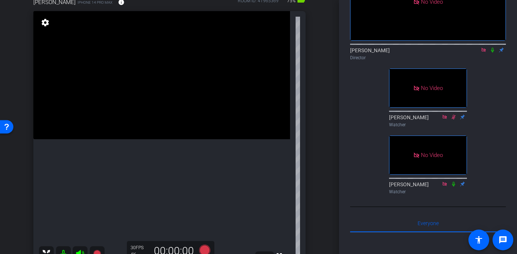
scroll to position [102, 0]
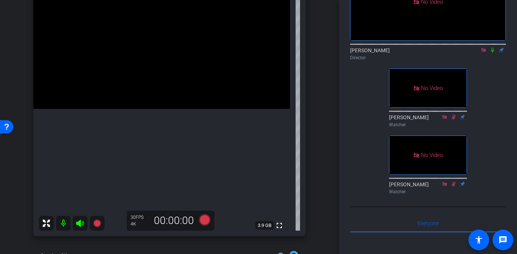
click at [138, 109] on video at bounding box center [161, 45] width 257 height 128
click at [152, 108] on video at bounding box center [161, 45] width 257 height 128
click at [142, 109] on video at bounding box center [161, 45] width 257 height 128
click at [182, 109] on video at bounding box center [161, 45] width 257 height 128
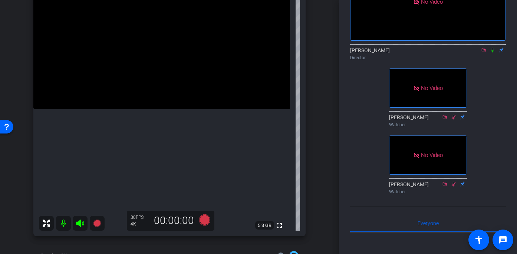
click at [155, 103] on video at bounding box center [161, 45] width 257 height 128
click at [161, 98] on video at bounding box center [161, 45] width 257 height 128
click at [154, 93] on div at bounding box center [160, 98] width 19 height 19
click at [154, 88] on video at bounding box center [161, 44] width 257 height 128
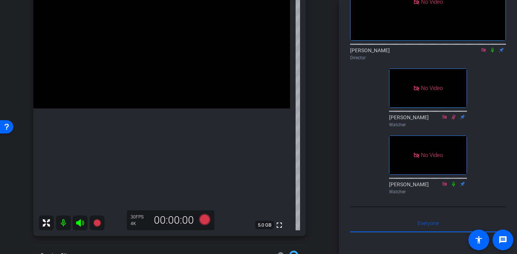
click at [154, 88] on video at bounding box center [161, 44] width 257 height 128
click at [157, 102] on video at bounding box center [161, 44] width 257 height 128
click at [160, 95] on div at bounding box center [157, 102] width 19 height 19
click at [126, 93] on video at bounding box center [161, 44] width 257 height 128
click at [146, 90] on video at bounding box center [161, 44] width 257 height 128
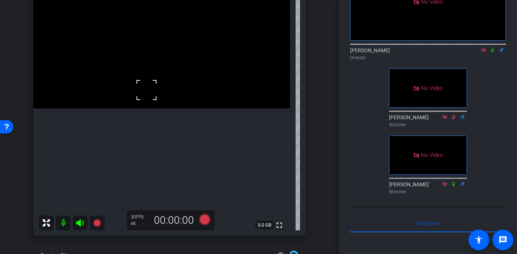
click at [157, 90] on video at bounding box center [161, 44] width 257 height 128
click at [168, 86] on video at bounding box center [161, 44] width 257 height 128
click at [151, 83] on video at bounding box center [161, 44] width 257 height 128
click at [151, 83] on div at bounding box center [151, 83] width 19 height 19
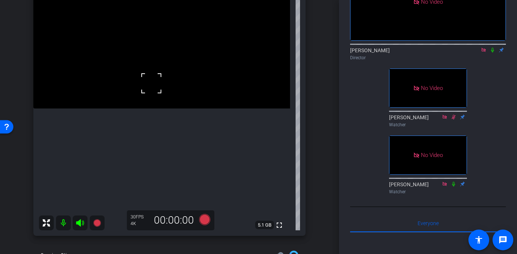
click at [151, 83] on div at bounding box center [151, 83] width 19 height 19
click at [151, 83] on video at bounding box center [161, 44] width 257 height 128
click at [156, 82] on div at bounding box center [151, 83] width 19 height 19
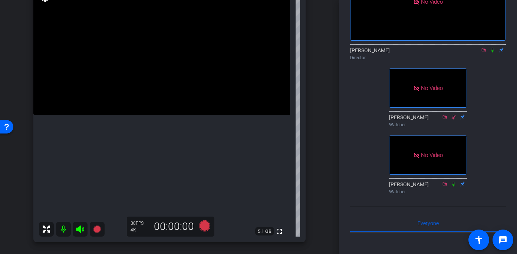
scroll to position [95, 0]
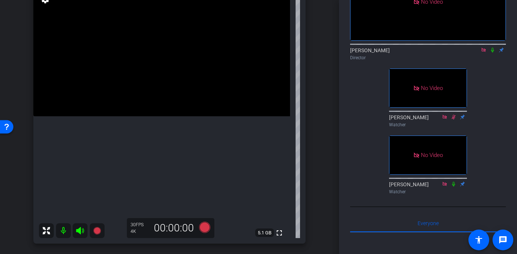
click at [179, 101] on video at bounding box center [161, 52] width 257 height 128
click at [178, 74] on video at bounding box center [161, 52] width 257 height 128
click at [168, 79] on div at bounding box center [177, 74] width 19 height 19
click at [175, 82] on div at bounding box center [177, 74] width 19 height 19
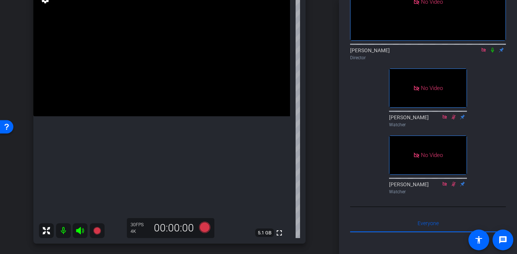
click at [160, 91] on video at bounding box center [161, 52] width 257 height 128
click at [160, 91] on div at bounding box center [160, 91] width 19 height 19
click at [160, 91] on video at bounding box center [161, 52] width 257 height 128
click at [173, 89] on video at bounding box center [161, 52] width 257 height 128
click at [162, 95] on video at bounding box center [161, 52] width 257 height 128
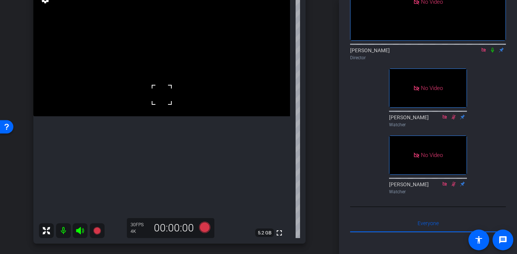
click at [162, 95] on div at bounding box center [161, 95] width 19 height 19
click at [162, 95] on video at bounding box center [161, 52] width 257 height 128
click at [163, 96] on video at bounding box center [161, 52] width 257 height 128
click at [206, 231] on icon at bounding box center [204, 227] width 11 height 11
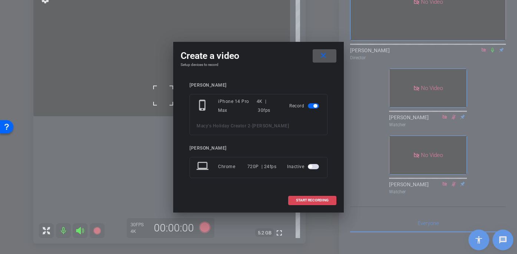
click at [313, 200] on span "START RECORDING" at bounding box center [312, 201] width 33 height 4
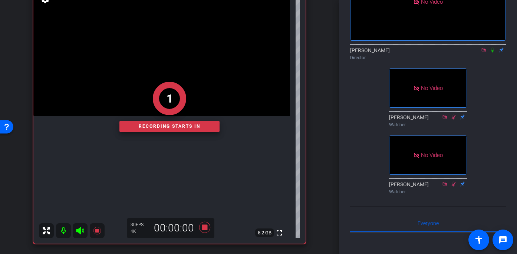
click at [195, 86] on div "1" at bounding box center [169, 98] width 100 height 33
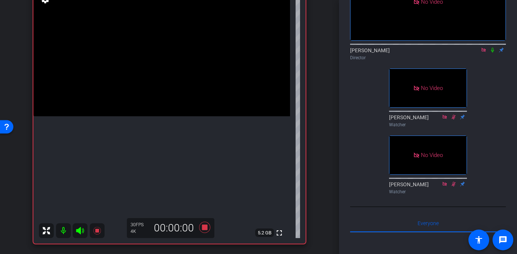
click at [174, 93] on video at bounding box center [161, 52] width 257 height 128
click at [174, 93] on div at bounding box center [174, 93] width 19 height 19
click at [174, 93] on video at bounding box center [161, 52] width 257 height 128
click at [155, 95] on video at bounding box center [161, 52] width 257 height 128
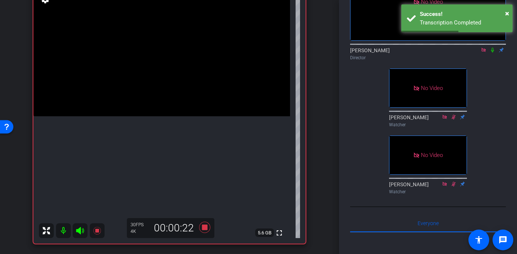
click at [159, 106] on video at bounding box center [161, 52] width 257 height 128
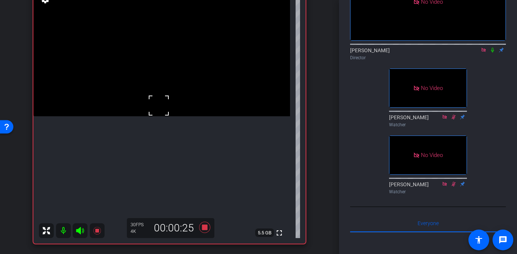
click at [159, 106] on div at bounding box center [158, 105] width 19 height 19
click at [159, 106] on video at bounding box center [161, 52] width 257 height 128
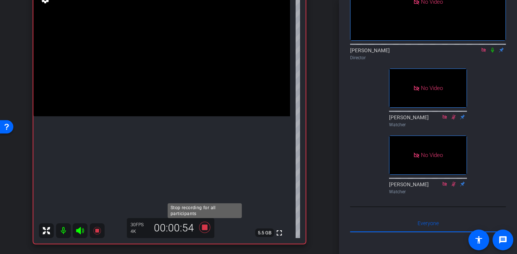
click at [207, 227] on icon at bounding box center [204, 227] width 11 height 11
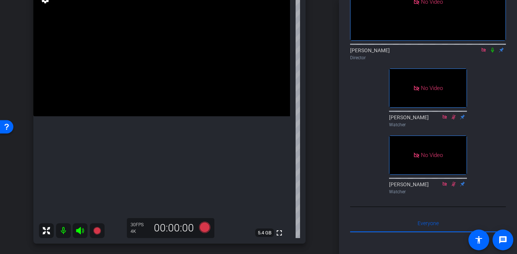
click at [151, 106] on video at bounding box center [161, 52] width 257 height 128
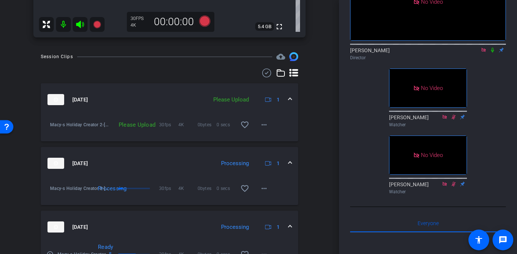
scroll to position [303, 0]
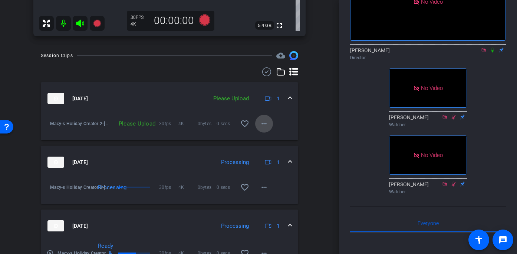
click at [266, 127] on mat-icon "more_horiz" at bounding box center [264, 123] width 9 height 9
click at [266, 138] on span "Upload" at bounding box center [276, 139] width 30 height 9
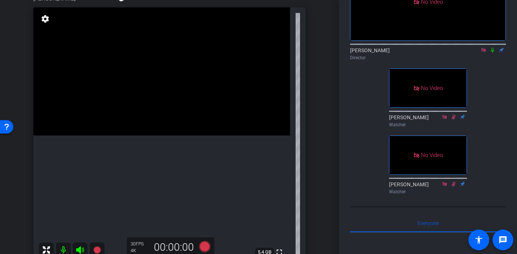
scroll to position [113, 0]
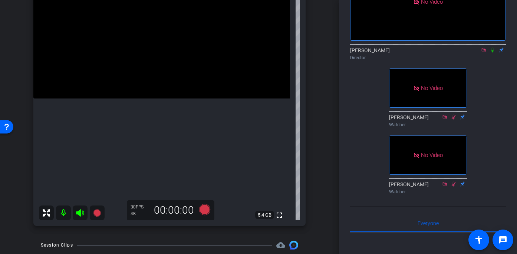
click at [163, 99] on video at bounding box center [161, 34] width 257 height 128
click at [159, 100] on div at bounding box center [163, 100] width 19 height 19
click at [206, 211] on icon at bounding box center [204, 209] width 11 height 11
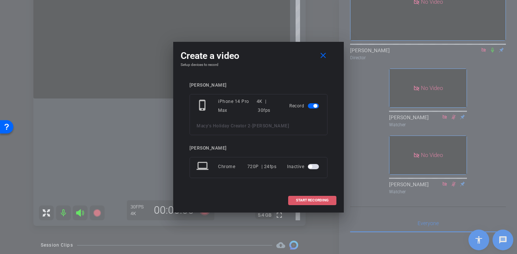
click at [315, 200] on span "START RECORDING" at bounding box center [312, 201] width 33 height 4
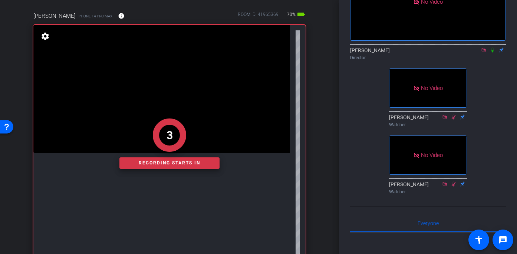
scroll to position [88, 0]
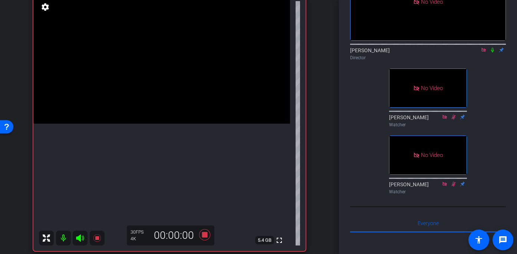
click at [170, 116] on video at bounding box center [161, 60] width 257 height 128
click at [161, 117] on video at bounding box center [161, 60] width 257 height 128
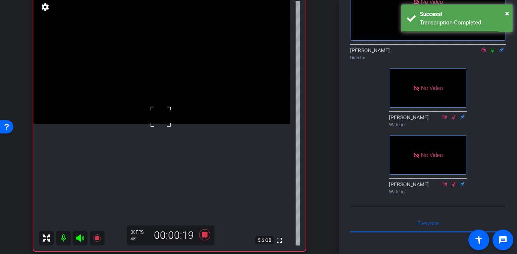
click at [159, 112] on div at bounding box center [160, 117] width 19 height 19
click at [156, 113] on div at bounding box center [160, 117] width 19 height 19
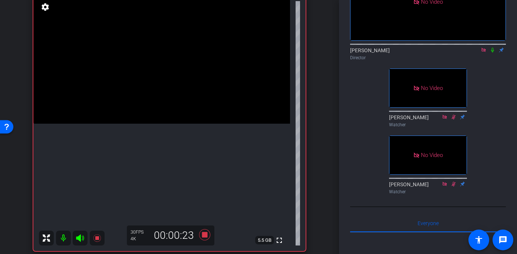
click at [162, 111] on video at bounding box center [161, 60] width 257 height 128
click at [157, 112] on div at bounding box center [162, 111] width 19 height 19
click at [164, 109] on div at bounding box center [162, 111] width 19 height 19
click at [157, 110] on div at bounding box center [162, 111] width 19 height 19
click at [164, 109] on div at bounding box center [162, 111] width 19 height 19
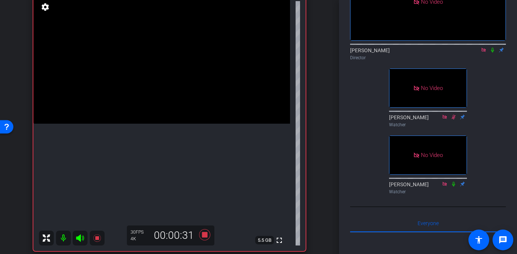
click at [160, 109] on video at bounding box center [161, 60] width 257 height 128
click at [160, 109] on div at bounding box center [160, 109] width 19 height 19
click at [158, 112] on div at bounding box center [160, 109] width 19 height 19
click at [162, 120] on video at bounding box center [161, 60] width 257 height 128
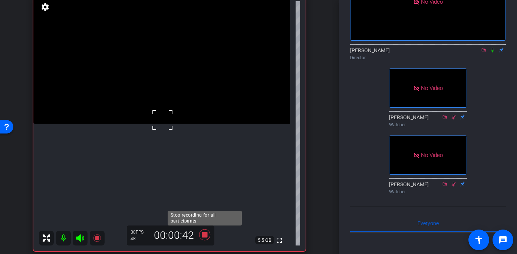
click at [206, 237] on icon at bounding box center [204, 235] width 11 height 11
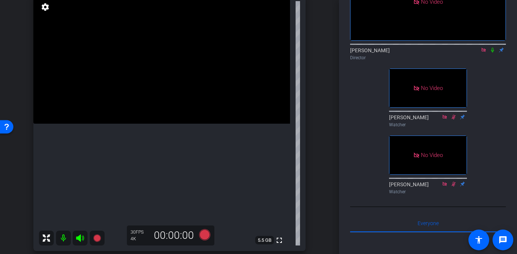
click at [168, 124] on video at bounding box center [161, 60] width 257 height 128
click at [158, 120] on video at bounding box center [161, 60] width 257 height 128
click at [204, 234] on icon at bounding box center [204, 235] width 11 height 11
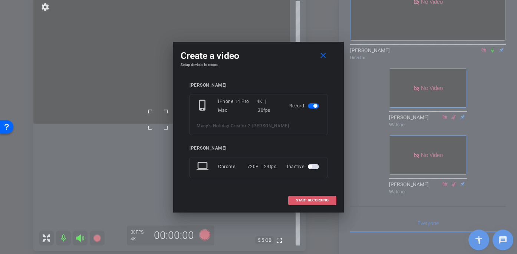
click at [309, 199] on span "START RECORDING" at bounding box center [312, 201] width 33 height 4
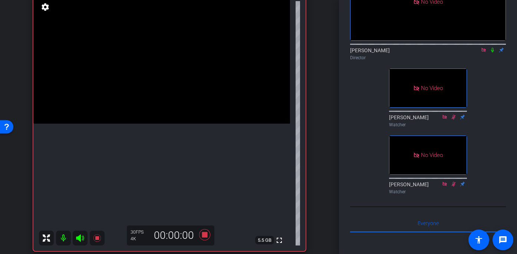
click at [178, 120] on video at bounding box center [161, 60] width 257 height 128
click at [156, 117] on video at bounding box center [161, 60] width 257 height 128
click at [149, 110] on video at bounding box center [161, 60] width 257 height 128
click at [155, 114] on div at bounding box center [149, 110] width 19 height 19
click at [158, 116] on video at bounding box center [161, 60] width 257 height 128
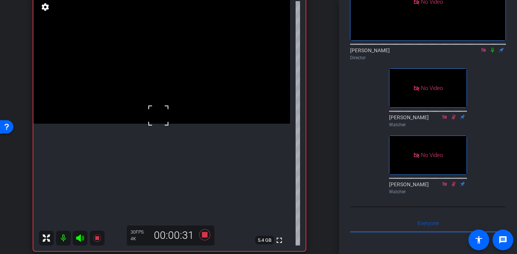
click at [156, 117] on div at bounding box center [158, 115] width 19 height 19
click at [154, 120] on div at bounding box center [158, 115] width 19 height 19
click at [157, 121] on video at bounding box center [161, 60] width 257 height 128
click at [157, 121] on div at bounding box center [157, 121] width 19 height 19
click at [207, 237] on icon at bounding box center [204, 235] width 11 height 11
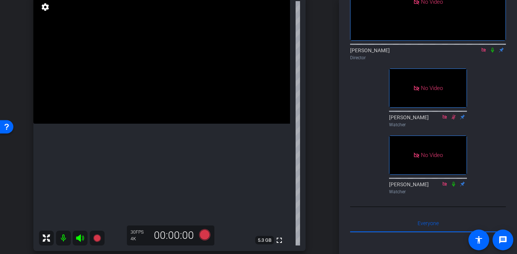
click at [141, 106] on video at bounding box center [161, 60] width 257 height 128
click at [154, 99] on video at bounding box center [161, 60] width 257 height 128
click at [160, 98] on video at bounding box center [161, 60] width 257 height 128
click at [204, 232] on icon at bounding box center [204, 235] width 11 height 11
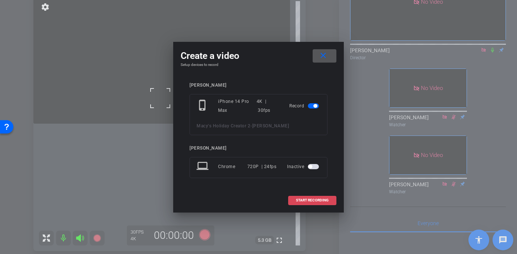
click at [315, 200] on span "START RECORDING" at bounding box center [312, 201] width 33 height 4
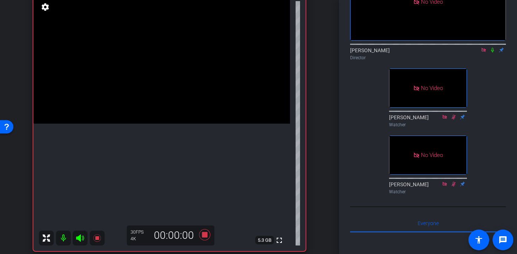
click at [186, 103] on video at bounding box center [161, 60] width 257 height 128
click at [155, 106] on video at bounding box center [161, 60] width 257 height 128
click at [161, 106] on video at bounding box center [161, 60] width 257 height 128
click at [174, 112] on video at bounding box center [161, 60] width 257 height 128
click at [161, 108] on video at bounding box center [161, 60] width 257 height 128
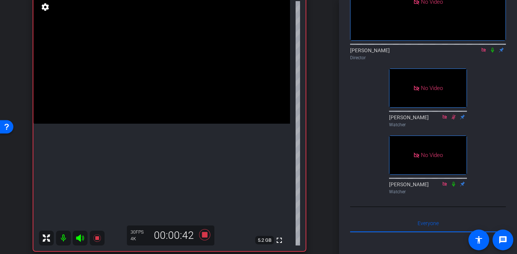
click at [157, 114] on video at bounding box center [161, 60] width 257 height 128
click at [155, 104] on video at bounding box center [161, 60] width 257 height 128
click at [159, 111] on video at bounding box center [161, 60] width 257 height 128
click at [164, 109] on video at bounding box center [161, 60] width 257 height 128
click at [163, 108] on video at bounding box center [161, 60] width 257 height 128
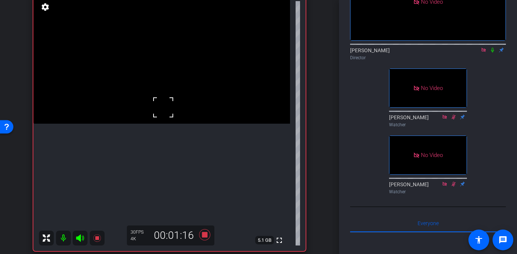
click at [160, 121] on video at bounding box center [161, 60] width 257 height 128
click at [164, 121] on video at bounding box center [161, 60] width 257 height 128
click at [155, 112] on span at bounding box center [155, 112] width 0 height 0
click at [161, 129] on div at bounding box center [164, 121] width 19 height 19
click at [163, 128] on div at bounding box center [164, 121] width 19 height 19
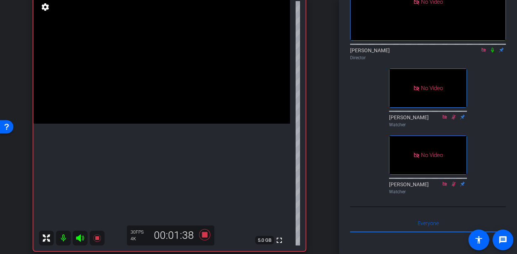
click at [163, 124] on video at bounding box center [161, 60] width 257 height 128
click at [154, 124] on video at bounding box center [161, 60] width 257 height 128
click at [158, 126] on div at bounding box center [153, 126] width 19 height 19
click at [171, 124] on video at bounding box center [161, 60] width 257 height 128
click at [161, 110] on video at bounding box center [161, 60] width 257 height 128
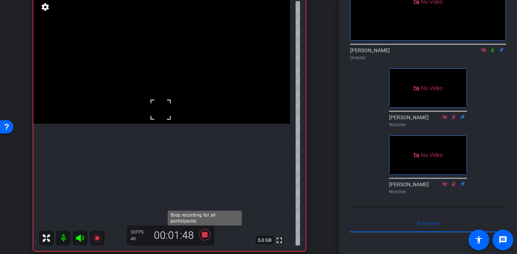
click at [205, 234] on icon at bounding box center [204, 235] width 11 height 11
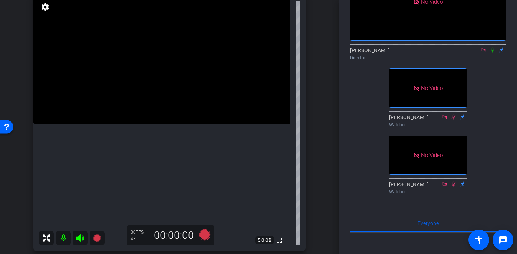
click at [151, 111] on video at bounding box center [161, 60] width 257 height 128
click at [136, 115] on video at bounding box center [161, 60] width 257 height 128
click at [128, 112] on div at bounding box center [136, 114] width 19 height 19
click at [206, 235] on icon at bounding box center [204, 235] width 11 height 11
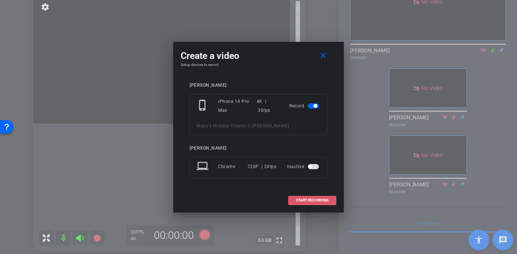
click at [303, 204] on span at bounding box center [312, 201] width 47 height 18
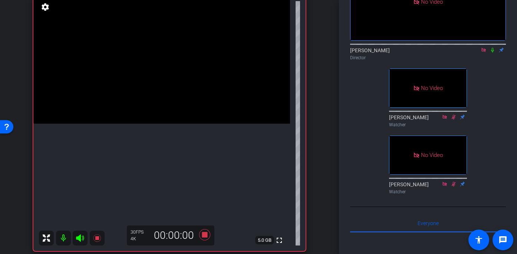
click at [142, 106] on video at bounding box center [161, 60] width 257 height 128
click at [170, 93] on video at bounding box center [161, 60] width 257 height 128
click at [139, 115] on video at bounding box center [161, 60] width 257 height 128
click at [161, 124] on video at bounding box center [161, 60] width 257 height 128
click at [165, 115] on video at bounding box center [161, 60] width 257 height 128
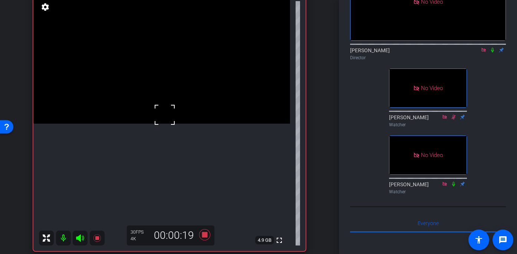
click at [165, 115] on div at bounding box center [164, 115] width 19 height 19
click at [164, 114] on div at bounding box center [164, 115] width 19 height 19
click at [157, 115] on video at bounding box center [161, 60] width 257 height 128
click at [147, 115] on div at bounding box center [156, 115] width 19 height 19
click at [151, 115] on div at bounding box center [156, 115] width 19 height 19
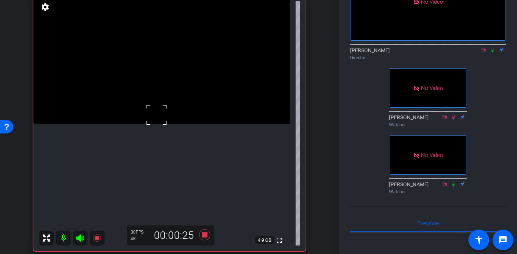
click at [162, 116] on div at bounding box center [156, 115] width 19 height 19
click at [162, 116] on video at bounding box center [161, 60] width 257 height 128
click at [162, 116] on div at bounding box center [161, 115] width 19 height 19
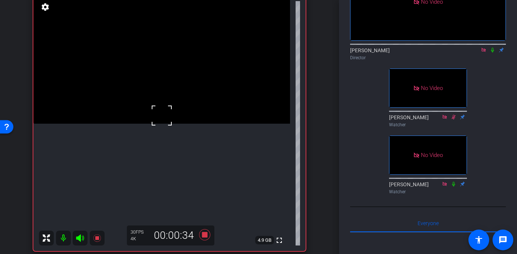
click at [144, 107] on video at bounding box center [161, 60] width 257 height 128
click at [136, 107] on video at bounding box center [161, 60] width 257 height 128
click at [140, 102] on div at bounding box center [136, 107] width 19 height 19
click at [153, 124] on video at bounding box center [161, 60] width 257 height 128
click at [168, 118] on video at bounding box center [161, 60] width 257 height 128
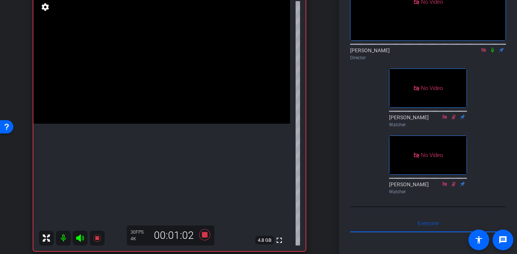
click at [192, 87] on video at bounding box center [161, 60] width 257 height 128
click at [204, 238] on icon at bounding box center [205, 234] width 18 height 13
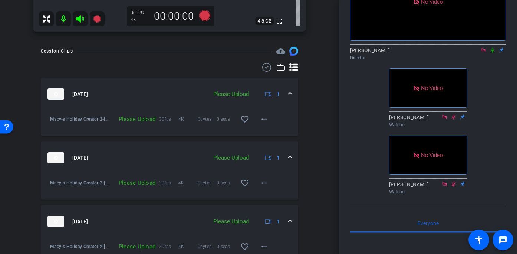
scroll to position [323, 0]
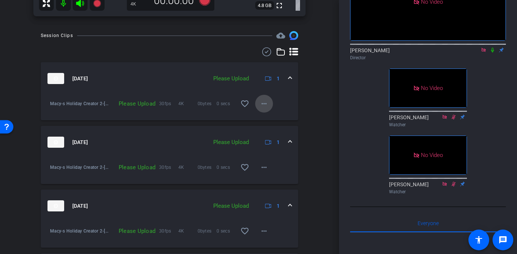
click at [266, 102] on mat-icon "more_horiz" at bounding box center [264, 103] width 9 height 9
click at [263, 118] on span "Upload" at bounding box center [276, 119] width 30 height 9
click at [263, 165] on mat-icon "more_horiz" at bounding box center [264, 167] width 9 height 9
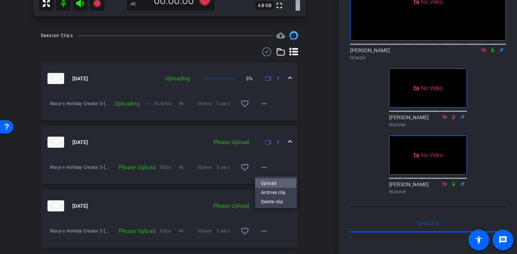
click at [264, 179] on span "Upload" at bounding box center [276, 183] width 30 height 9
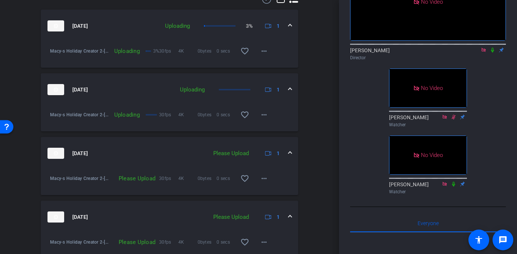
scroll to position [375, 0]
click at [263, 179] on mat-icon "more_horiz" at bounding box center [264, 178] width 9 height 9
click at [263, 194] on span "Upload" at bounding box center [276, 194] width 30 height 9
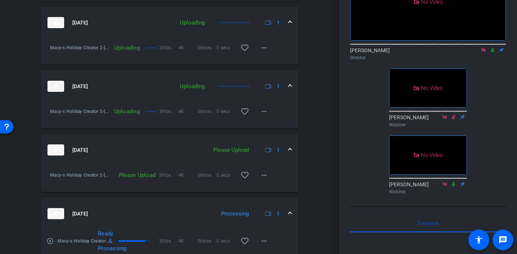
scroll to position [443, 0]
click at [265, 178] on mat-icon "more_horiz" at bounding box center [264, 174] width 9 height 9
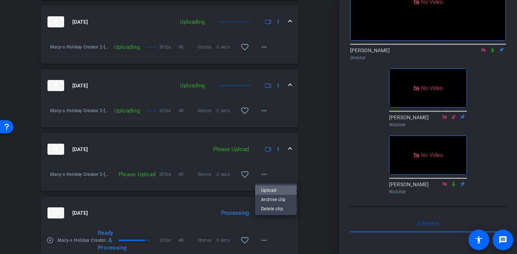
click at [264, 189] on span "Upload" at bounding box center [276, 190] width 30 height 9
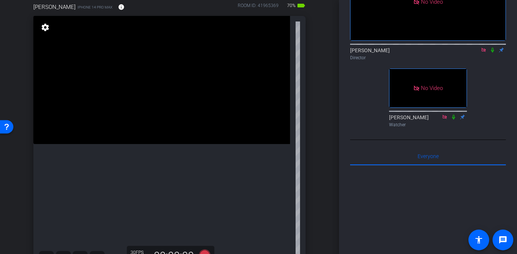
scroll to position [53, 0]
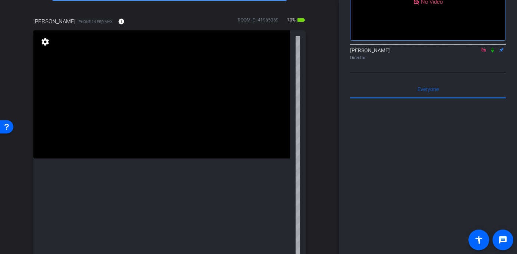
click at [493, 47] on icon at bounding box center [493, 49] width 6 height 5
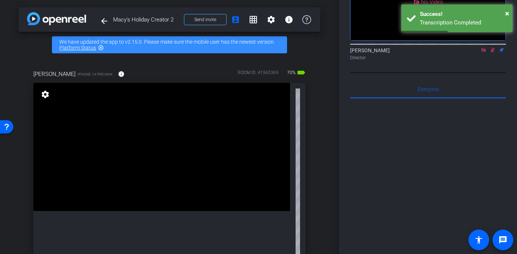
scroll to position [0, 0]
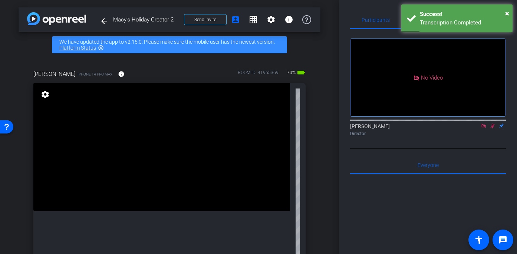
click at [494, 124] on icon at bounding box center [493, 126] width 4 height 5
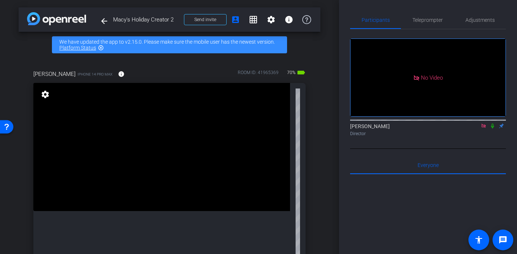
click at [493, 124] on icon at bounding box center [493, 126] width 6 height 5
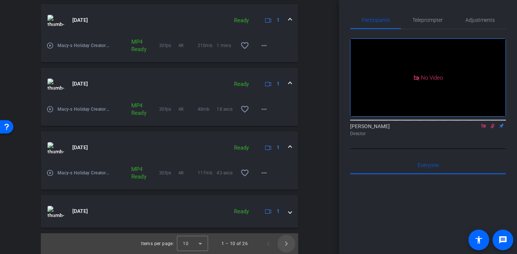
scroll to position [632, 0]
click at [285, 244] on span "Next page" at bounding box center [286, 244] width 18 height 18
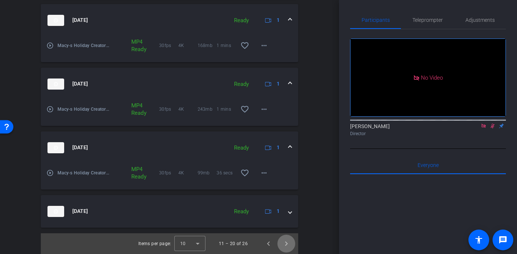
click at [285, 244] on span "Next page" at bounding box center [286, 244] width 18 height 18
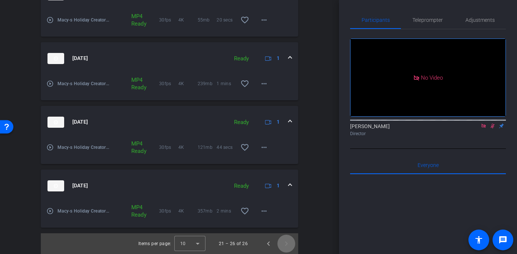
scroll to position [0, 0]
